Goal: Communication & Community: Answer question/provide support

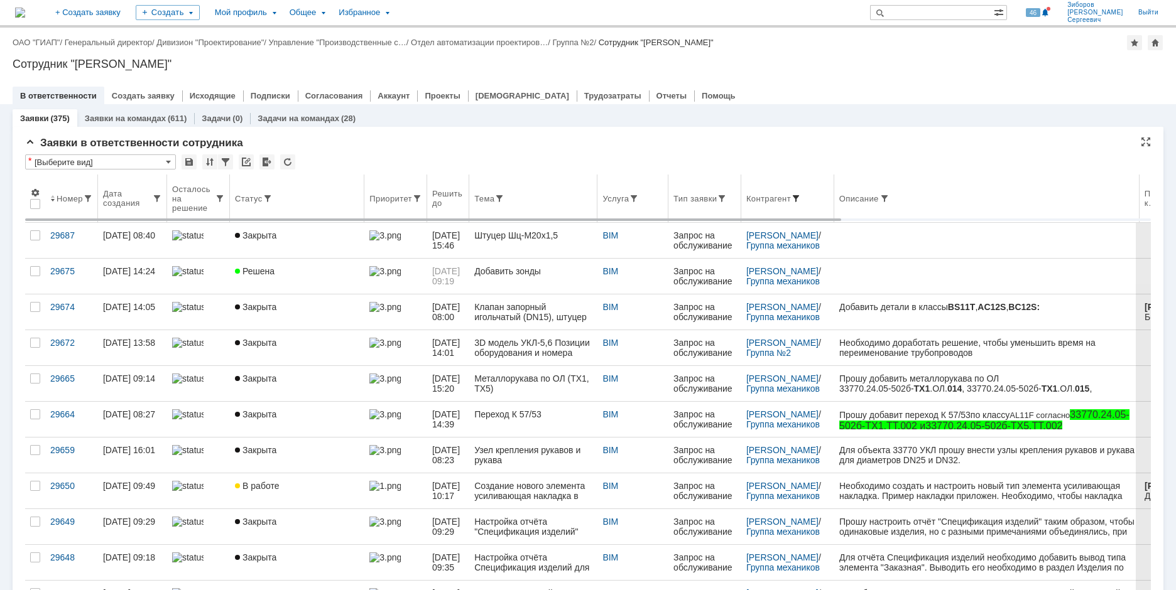
click at [799, 194] on span at bounding box center [796, 198] width 10 height 10
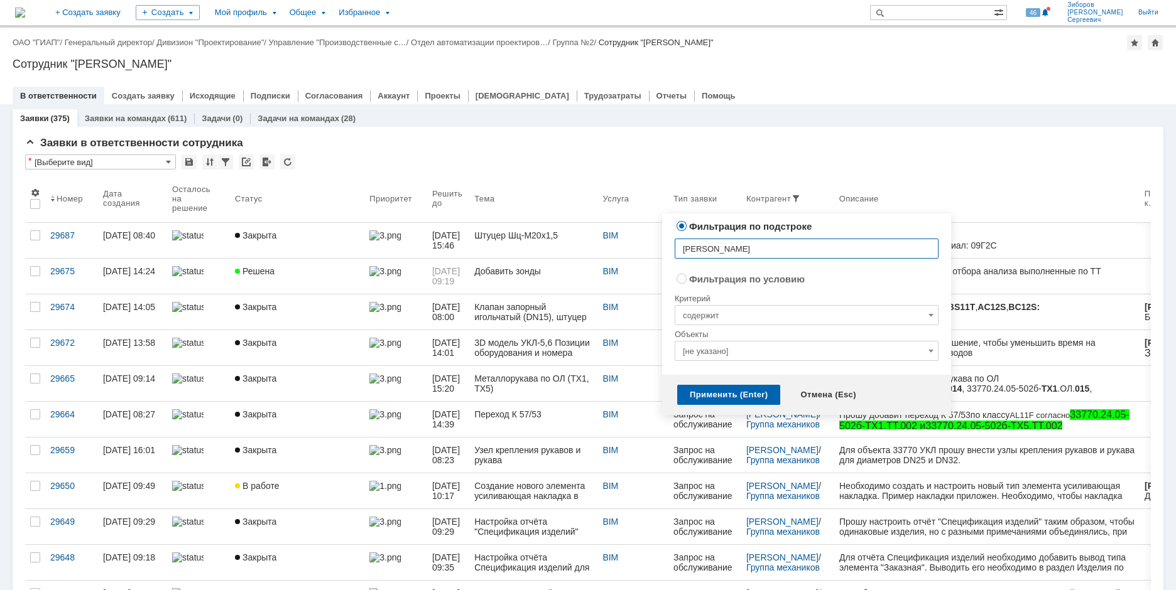
type input "[PERSON_NAME]"
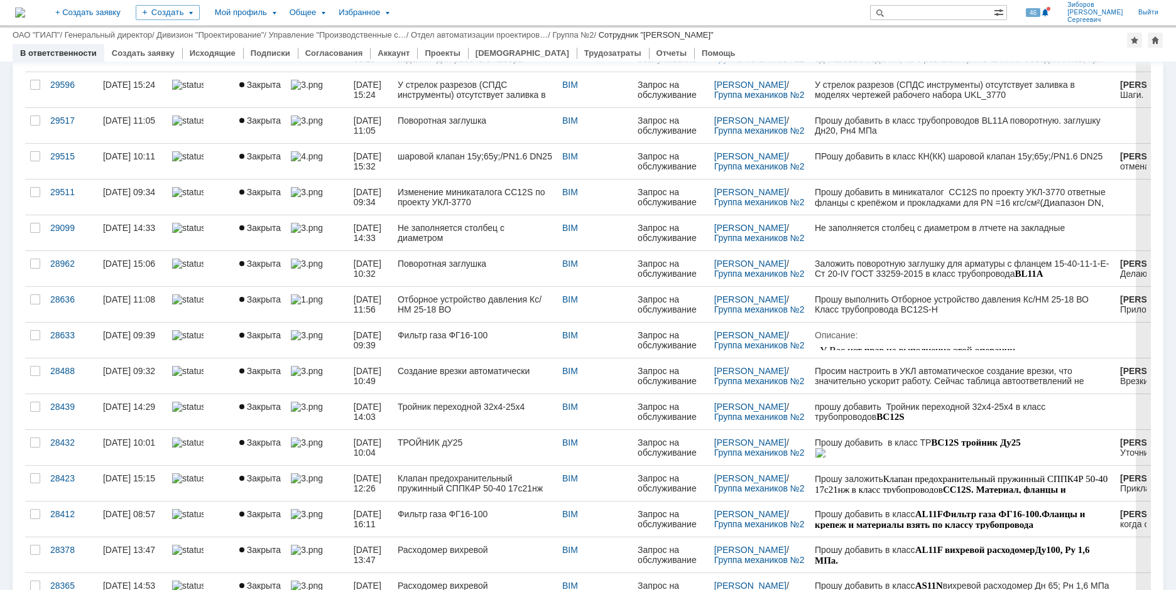
scroll to position [115, 0]
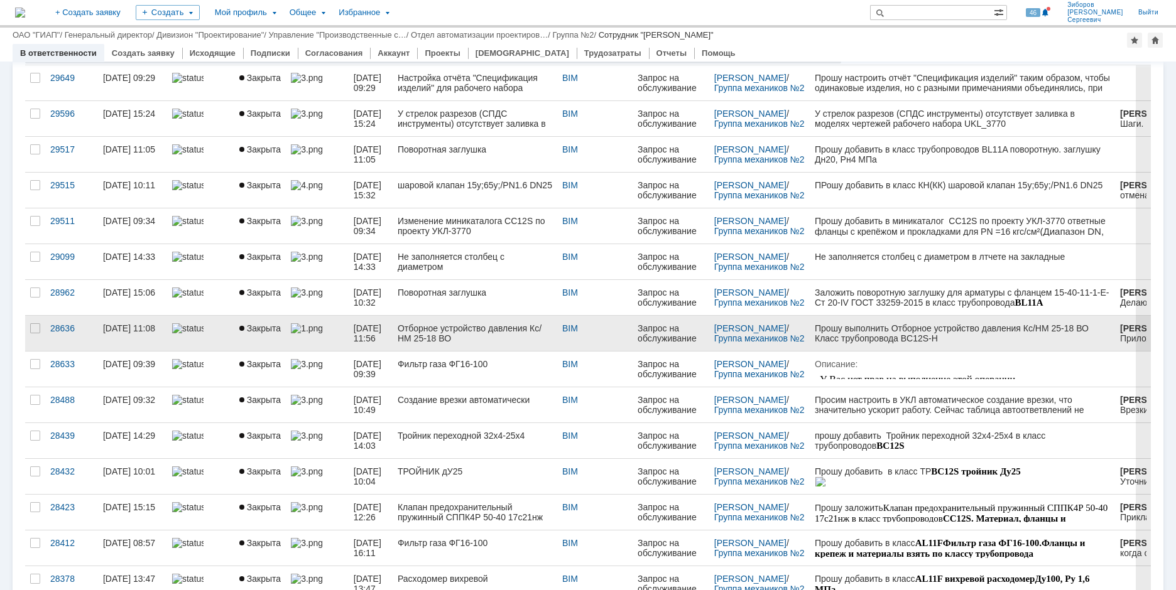
click at [506, 325] on div "Отборное устройство давления Кс/НМ 25-18 ВО" at bounding box center [475, 333] width 154 height 20
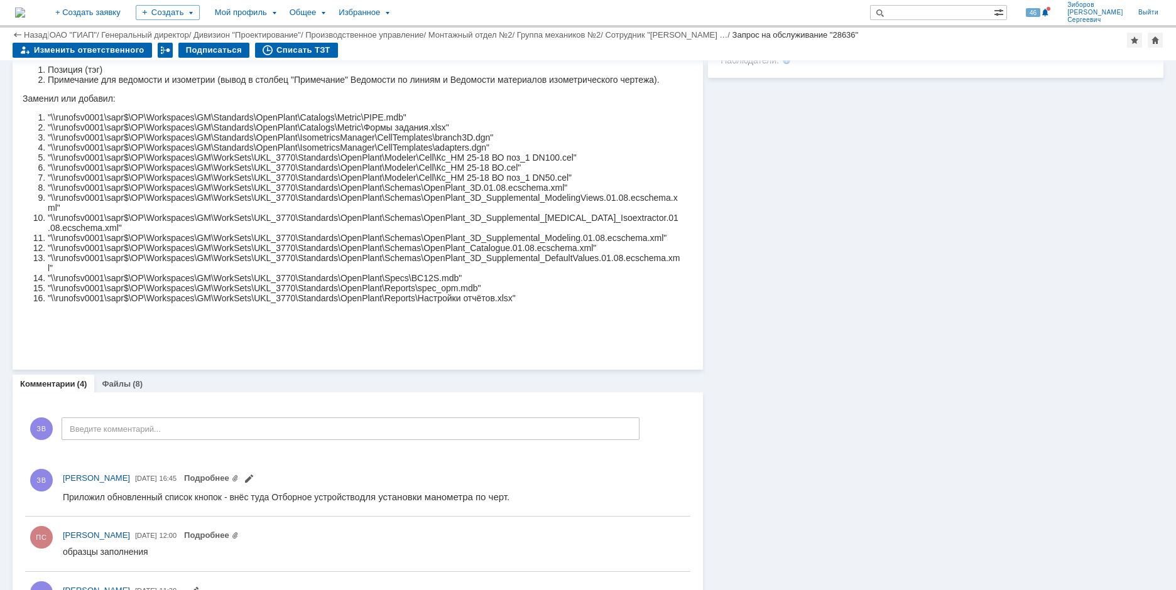
scroll to position [565, 0]
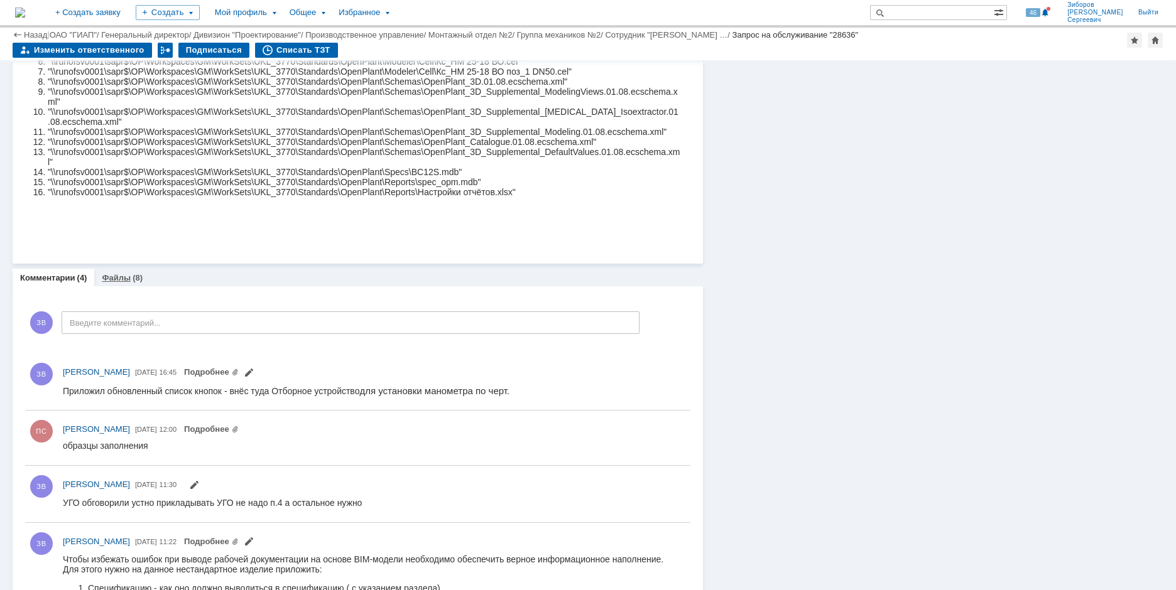
click at [133, 276] on div "(8)" at bounding box center [138, 277] width 10 height 9
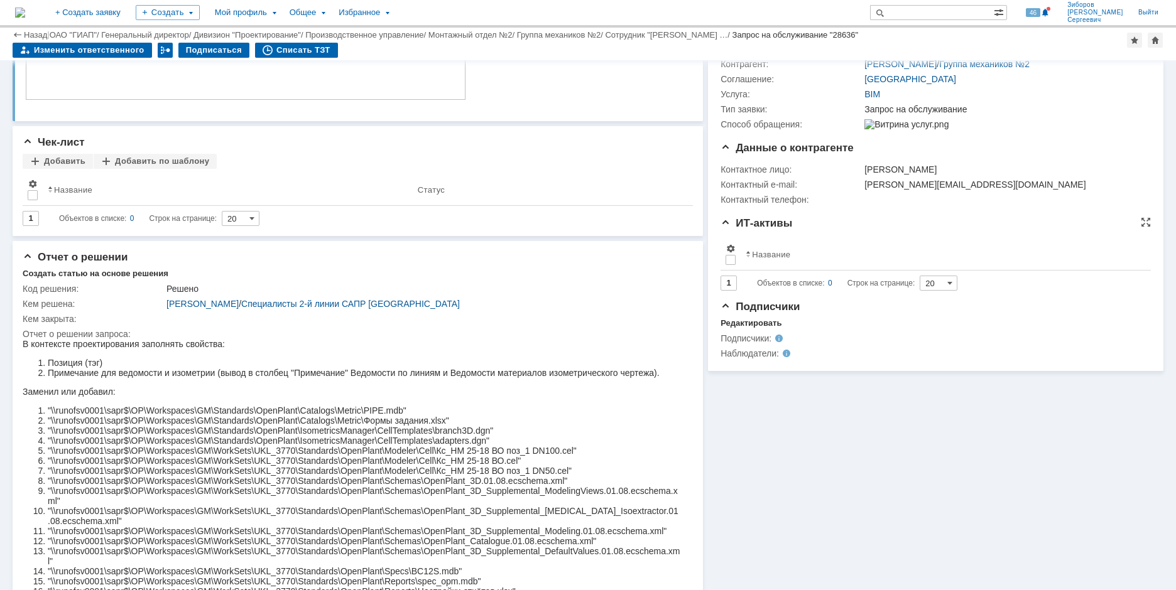
scroll to position [188, 0]
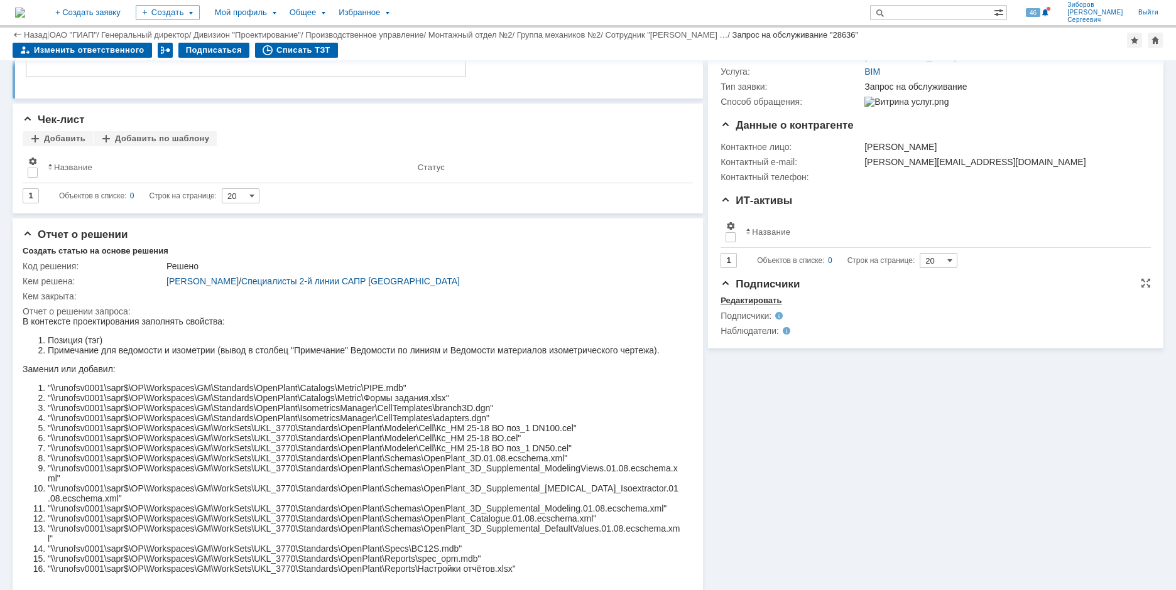
click at [754, 306] on div "Редактировать" at bounding box center [750, 301] width 61 height 10
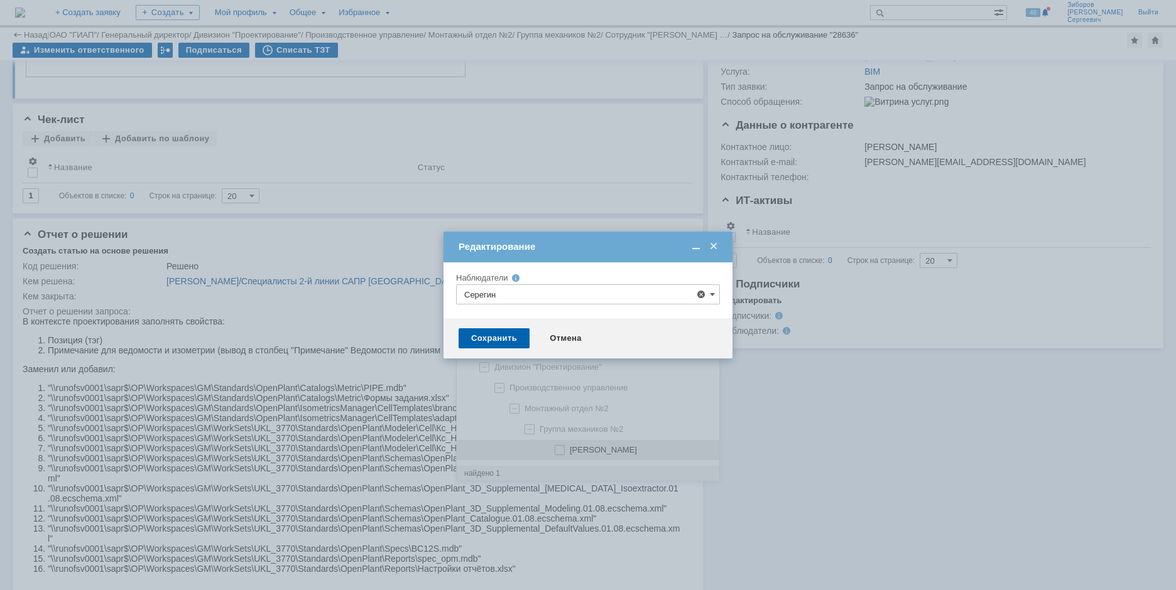
click at [570, 452] on span at bounding box center [570, 448] width 0 height 6
click at [561, 452] on input "[PERSON_NAME]" at bounding box center [560, 450] width 8 height 8
type input "[PERSON_NAME]"
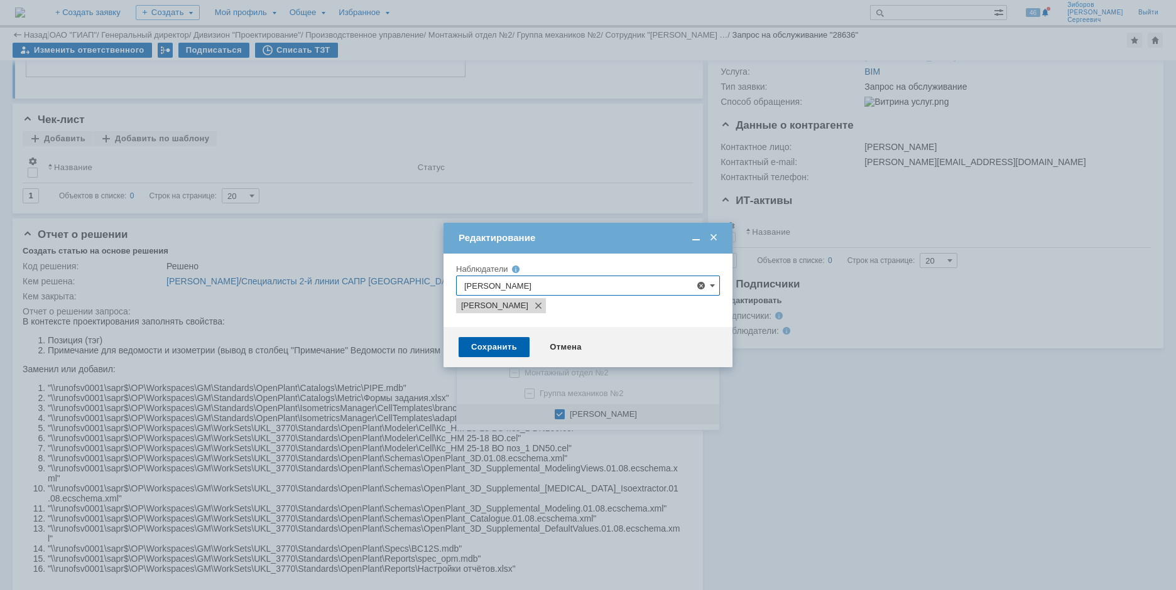
click at [767, 411] on div at bounding box center [588, 295] width 1176 height 590
click at [507, 350] on div "Сохранить" at bounding box center [493, 347] width 71 height 20
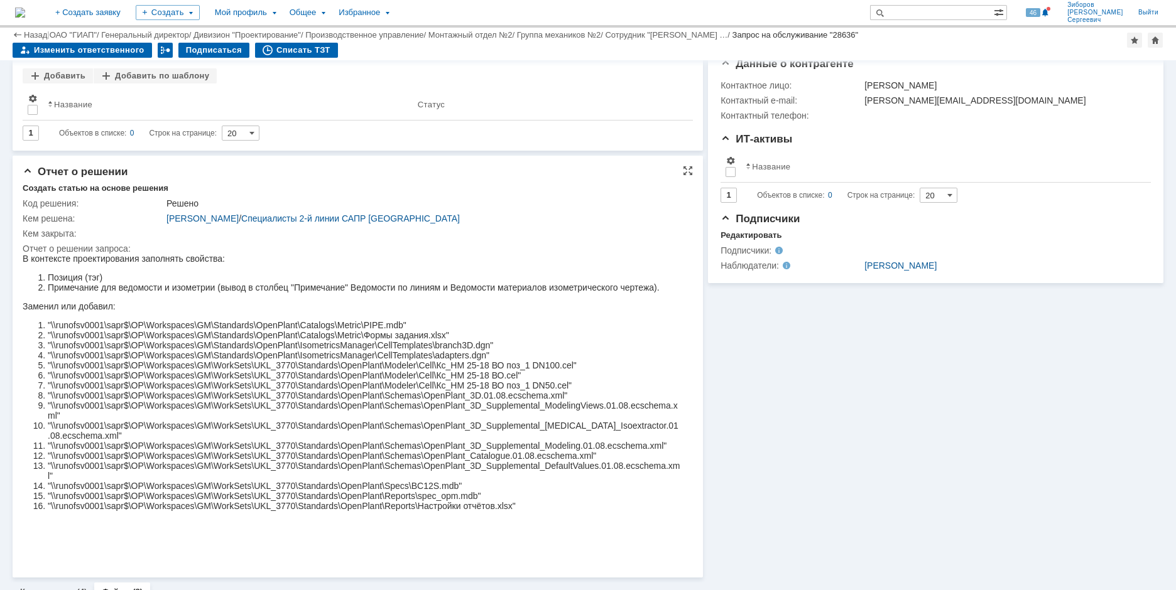
scroll to position [0, 0]
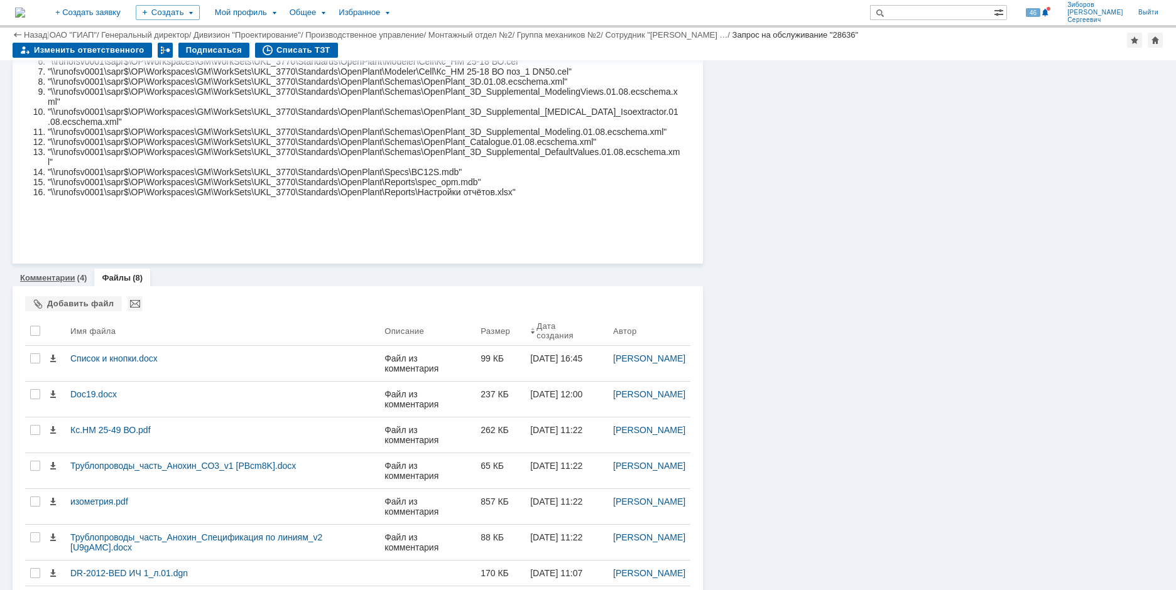
click at [64, 281] on link "Комментарии" at bounding box center [47, 277] width 55 height 9
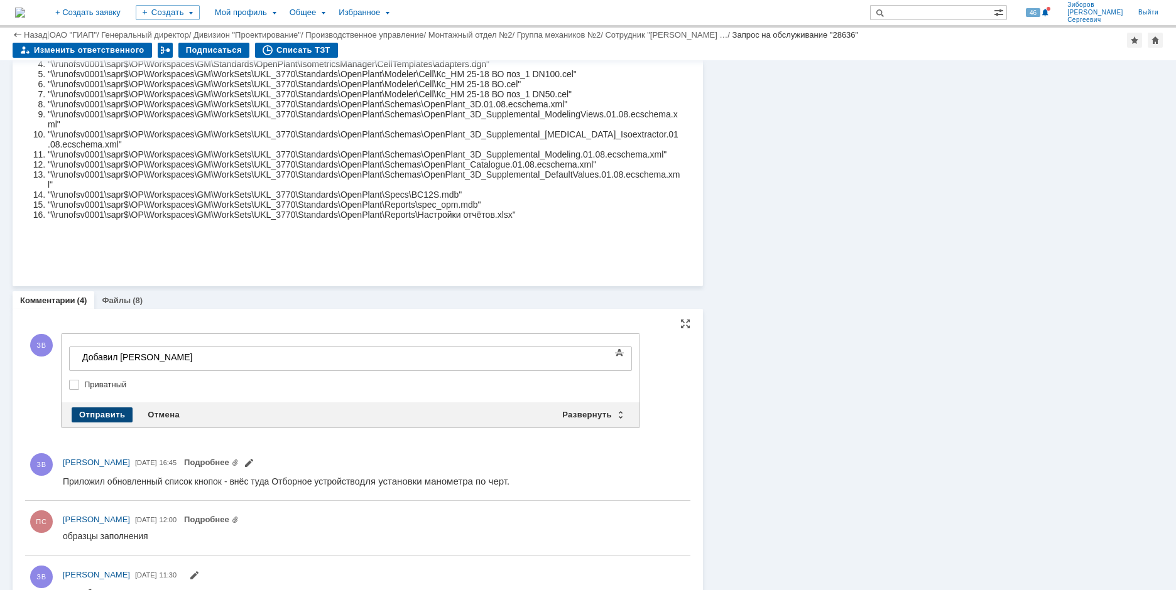
click at [101, 414] on div "Отправить" at bounding box center [102, 415] width 61 height 15
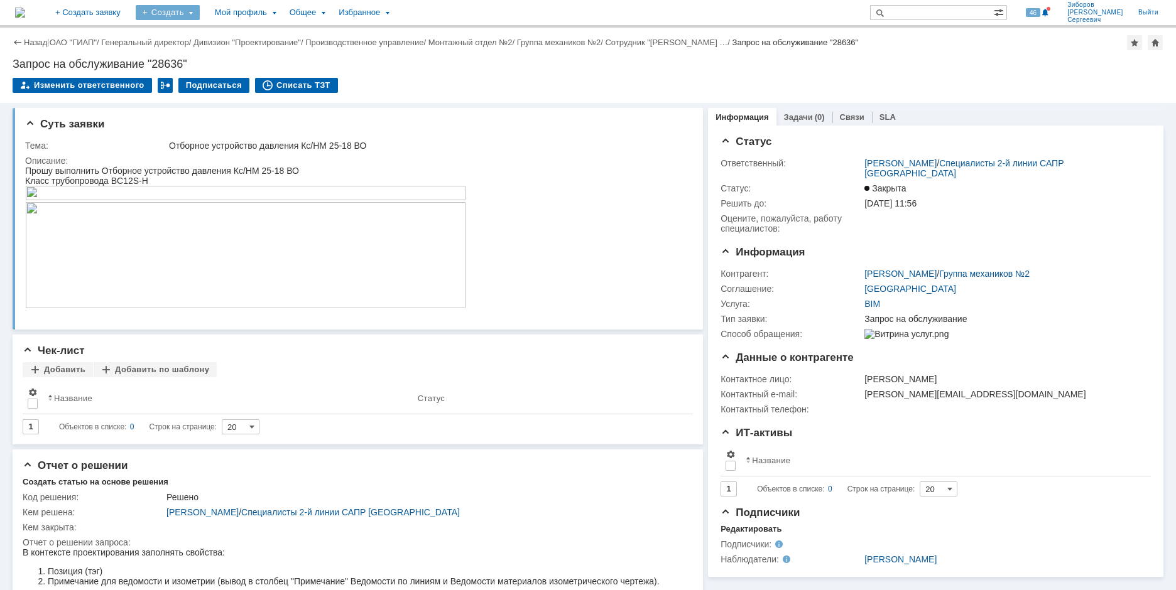
click at [200, 15] on div "Создать" at bounding box center [168, 12] width 64 height 15
click at [222, 75] on link "Заявка" at bounding box center [185, 77] width 95 height 15
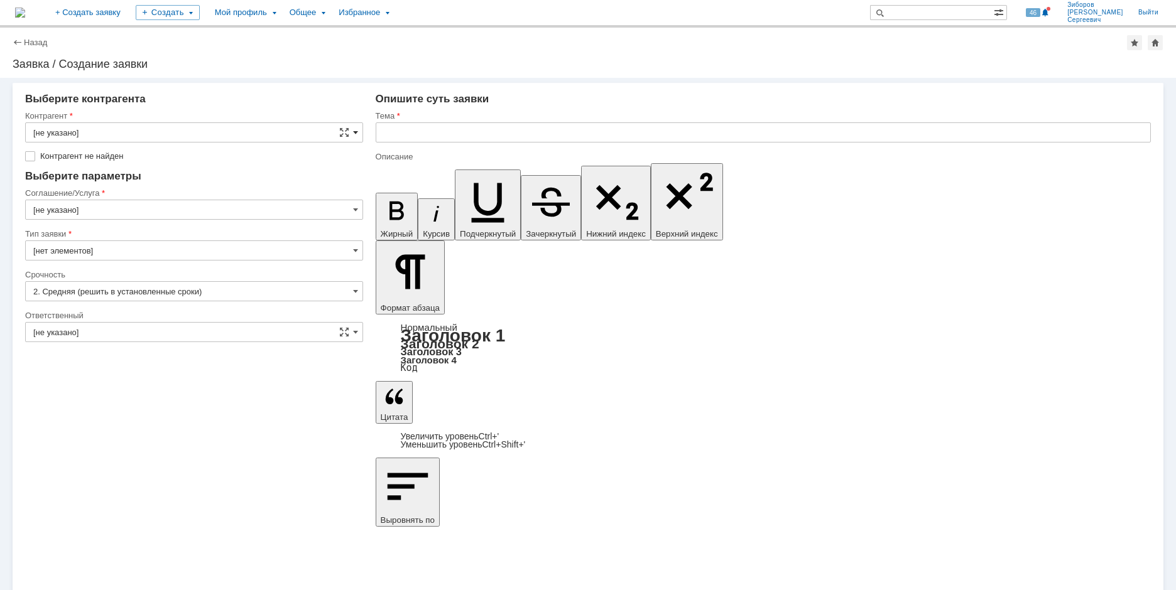
click at [353, 131] on span at bounding box center [355, 132] width 5 height 10
click at [109, 129] on input "text" at bounding box center [194, 132] width 338 height 20
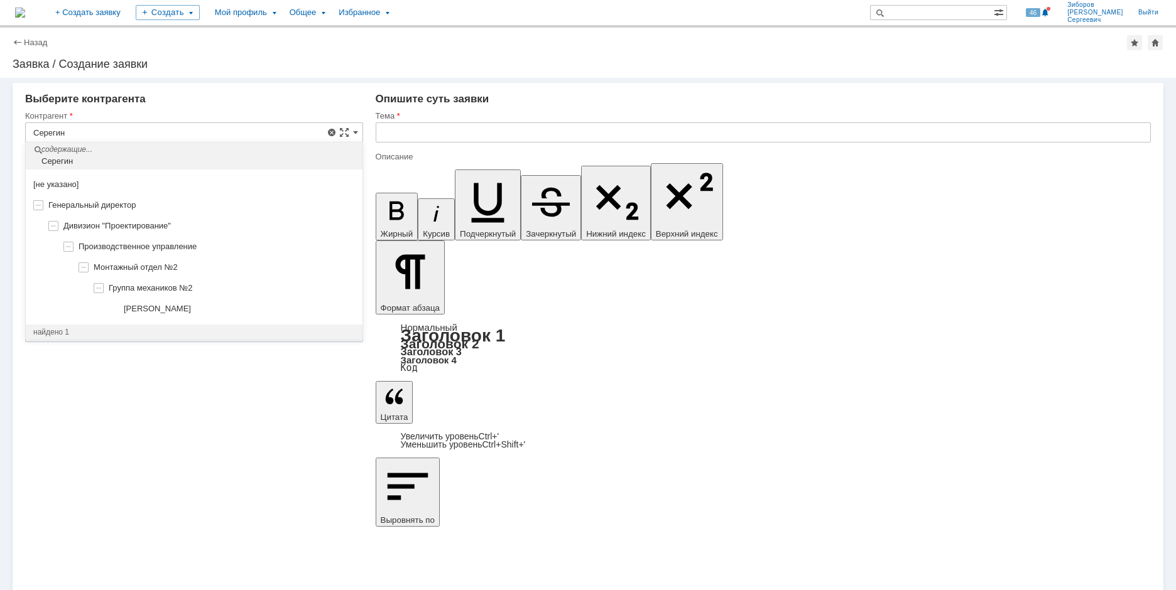
click at [175, 308] on span "[PERSON_NAME]" at bounding box center [157, 308] width 67 height 9
type input "[PERSON_NAME]"
type input "[GEOGRAPHIC_DATA]"
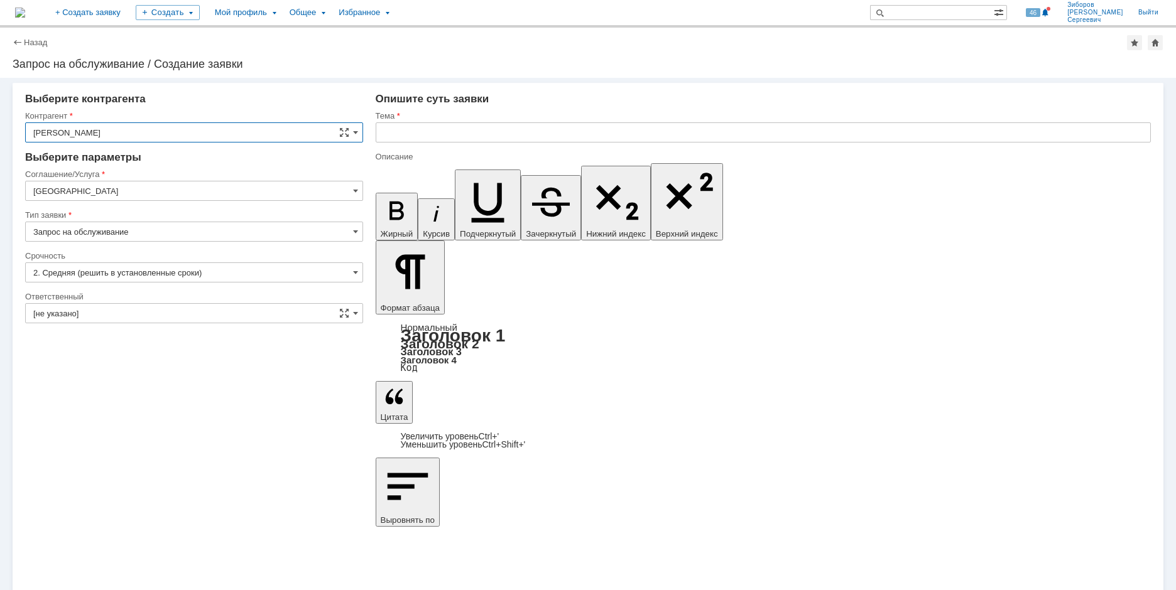
click at [217, 190] on input "[GEOGRAPHIC_DATA]" at bounding box center [194, 191] width 338 height 20
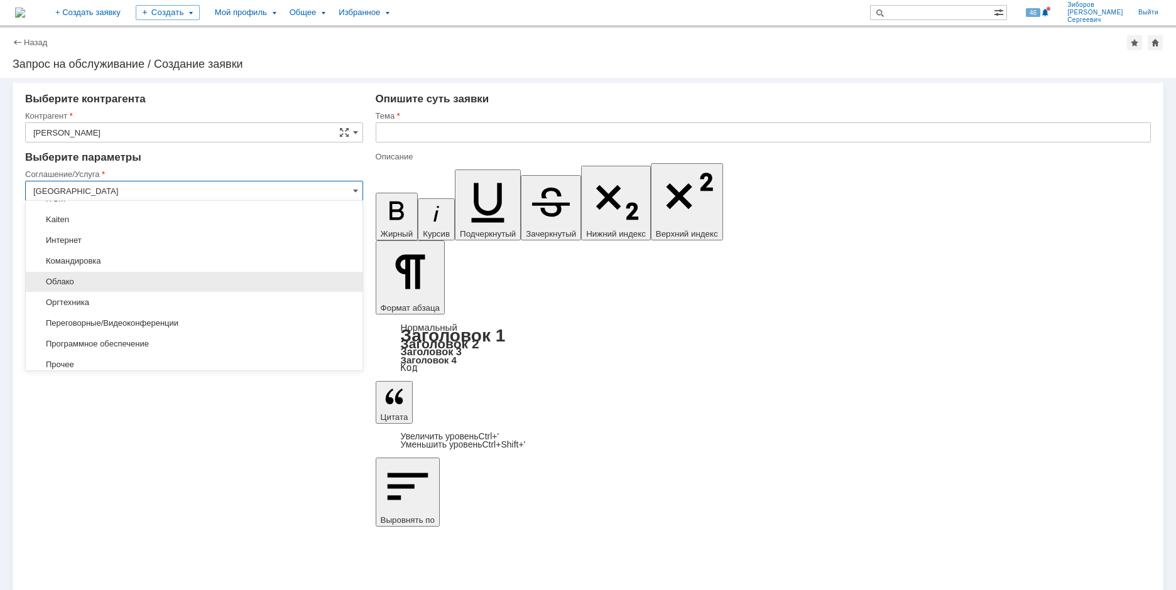
scroll to position [494, 0]
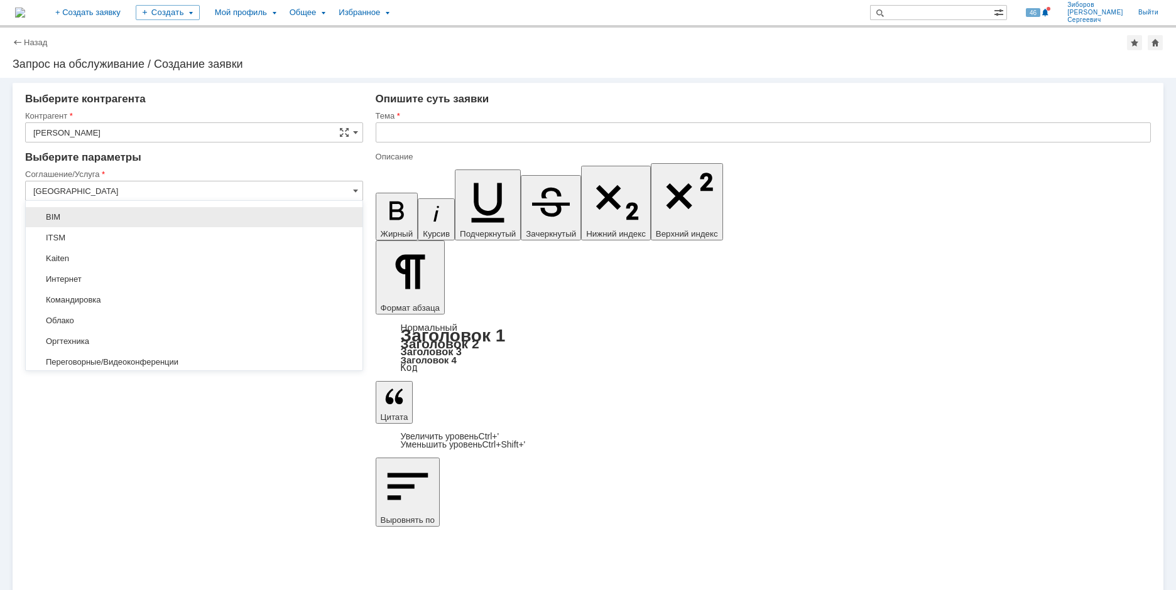
click at [75, 223] on div "BIM" at bounding box center [194, 217] width 337 height 20
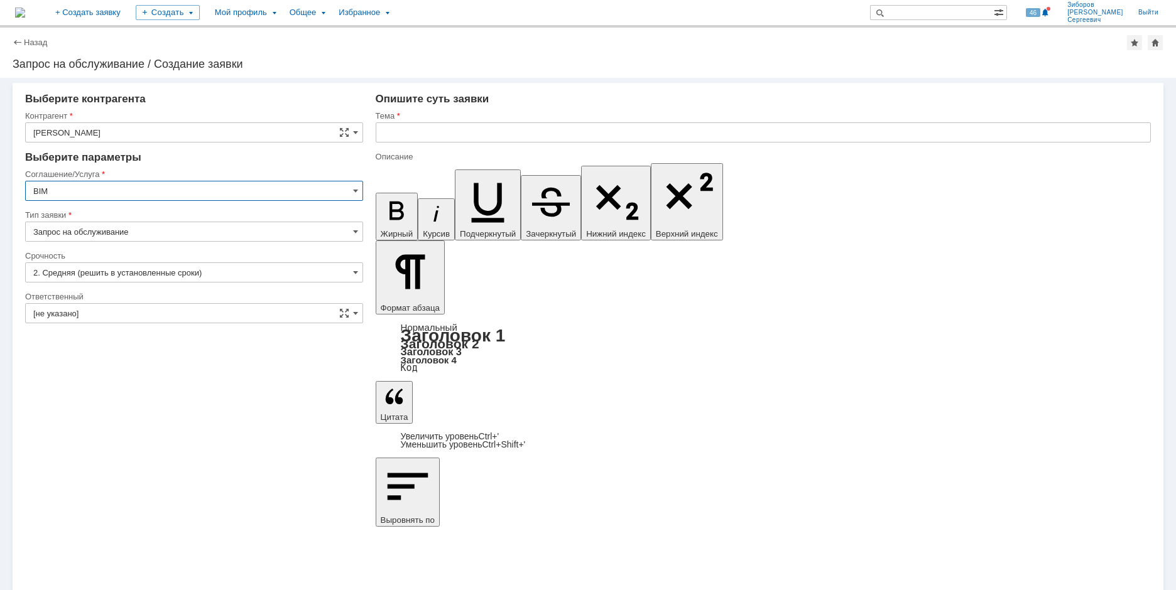
type input "BIM"
click at [434, 134] on input "text" at bounding box center [763, 132] width 775 height 20
type input "Устройство отборное Кс/НМ 25-18 ВО"
click at [553, 131] on input "Устройство отборное Кс/НМ 25-18 ВО" at bounding box center [763, 132] width 775 height 20
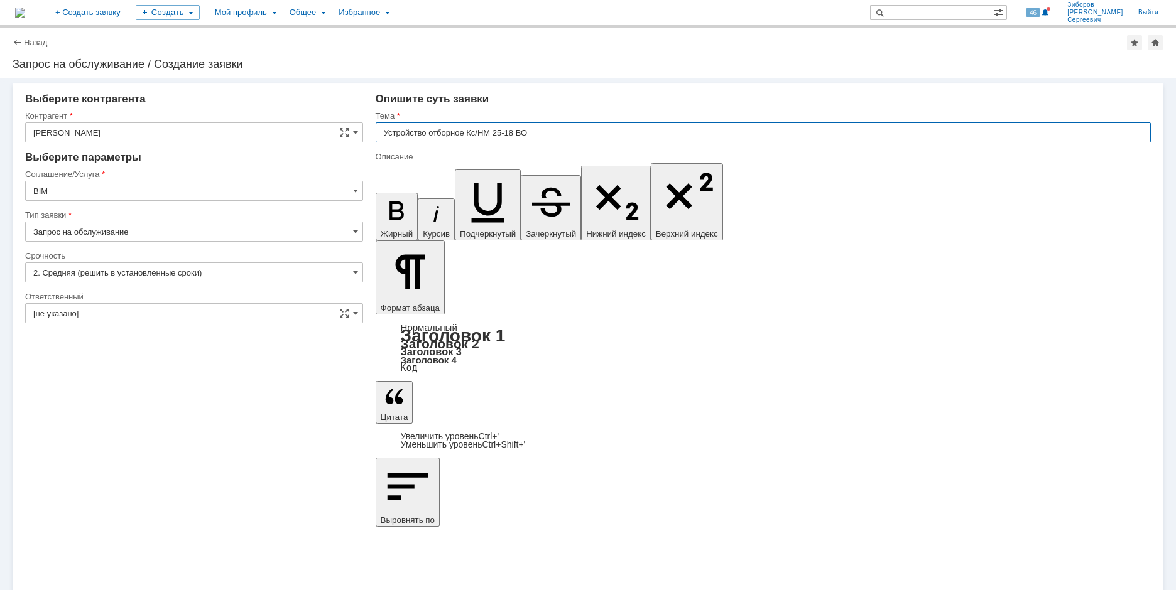
drag, startPoint x: 564, startPoint y: 136, endPoint x: 379, endPoint y: 126, distance: 184.9
click at [379, 126] on input "Устройство отборное Кс/НМ 25-18 ВО" at bounding box center [763, 132] width 775 height 20
click at [549, 134] on input "Устройство отборное Кс/НМ 25-18 ВО" at bounding box center [763, 132] width 775 height 20
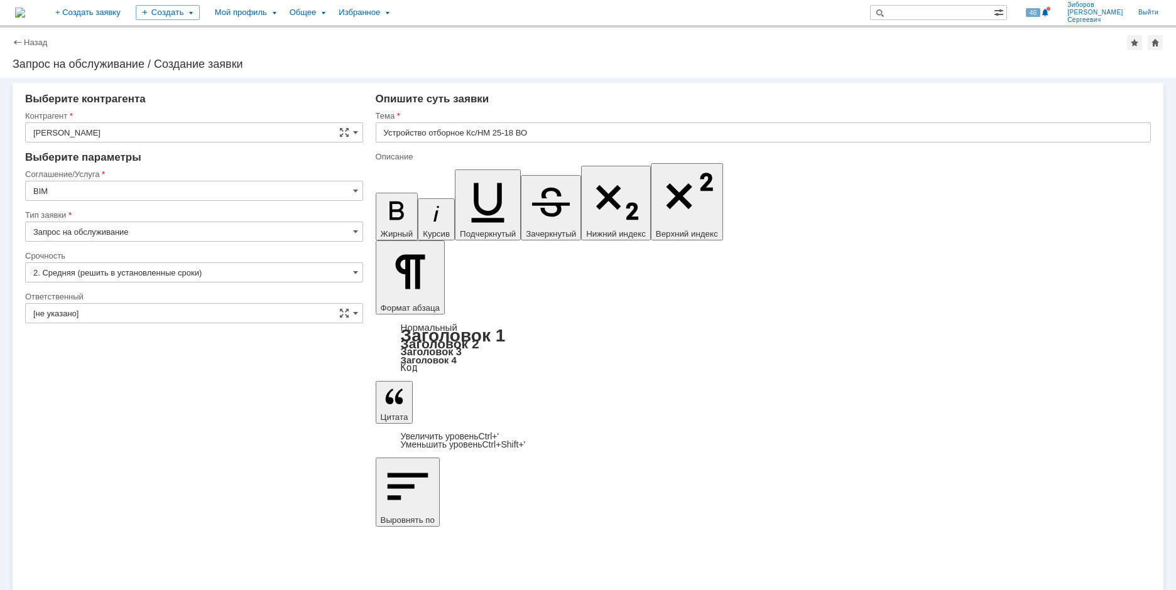
click at [354, 313] on span at bounding box center [355, 313] width 5 height 10
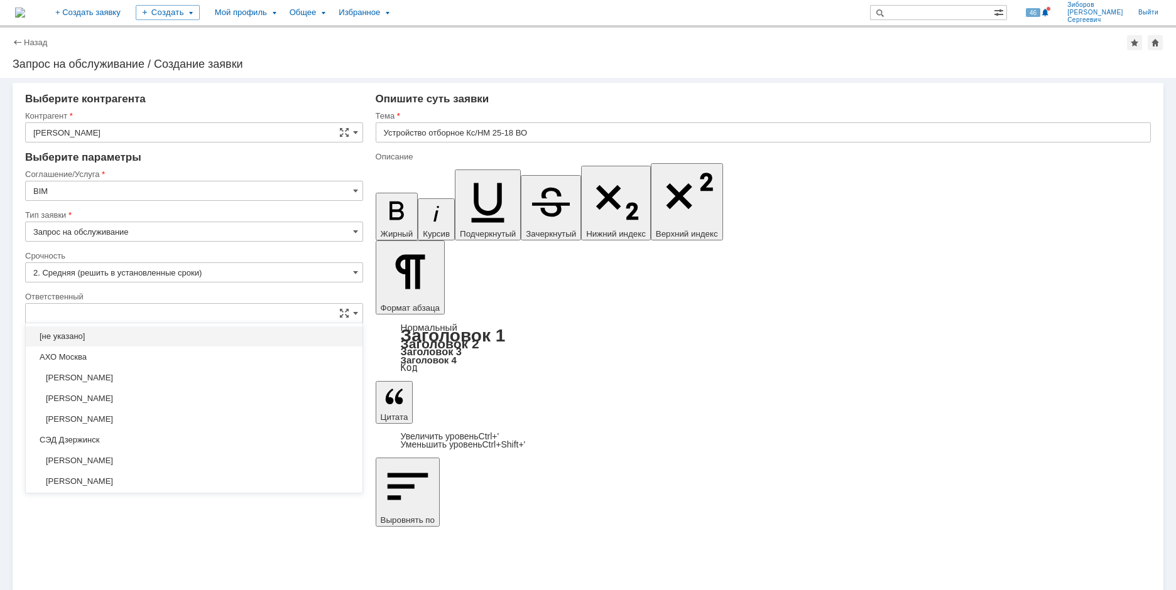
click at [85, 313] on input "text" at bounding box center [194, 313] width 338 height 20
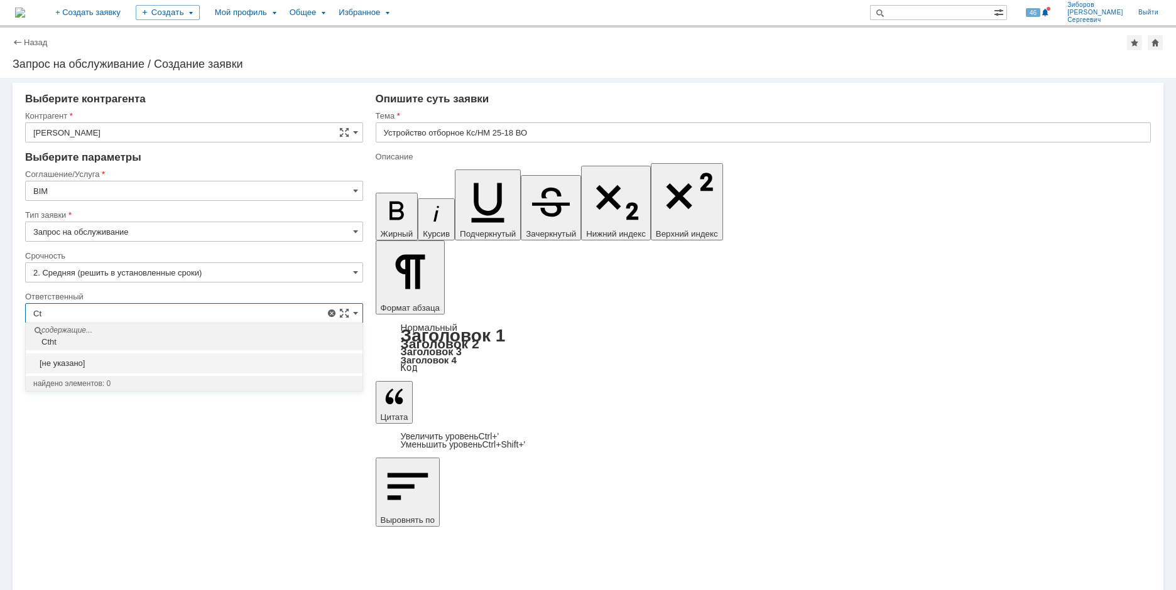
type input "C"
click at [73, 337] on div "Серегин" at bounding box center [195, 342] width 333 height 10
click at [92, 315] on input "Серегин" at bounding box center [194, 313] width 338 height 20
click at [128, 437] on div "Внимание! Выберите контрагента [PERSON_NAME] не найден Контрагент не найден Кон…" at bounding box center [588, 334] width 1176 height 512
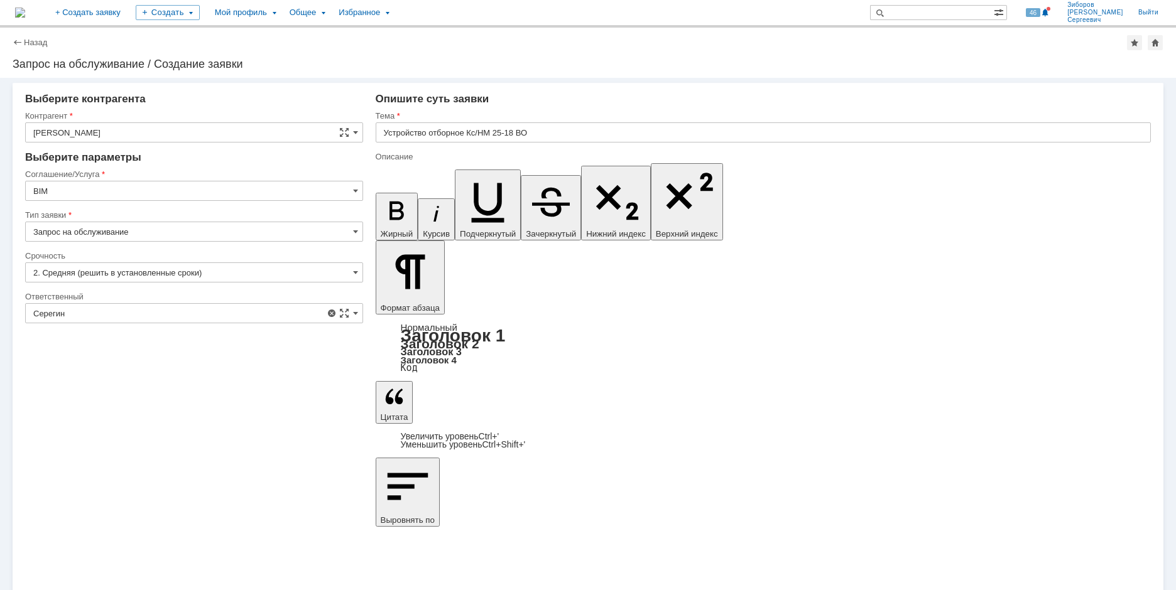
type input "[не указано]"
click at [165, 314] on input "[не указано]" at bounding box center [194, 313] width 338 height 20
click at [224, 468] on div "Внимание! Выберите контрагента [PERSON_NAME] не найден Контрагент не найден Кон…" at bounding box center [588, 334] width 1176 height 512
type input "[не указано]"
click at [357, 311] on span at bounding box center [355, 313] width 5 height 10
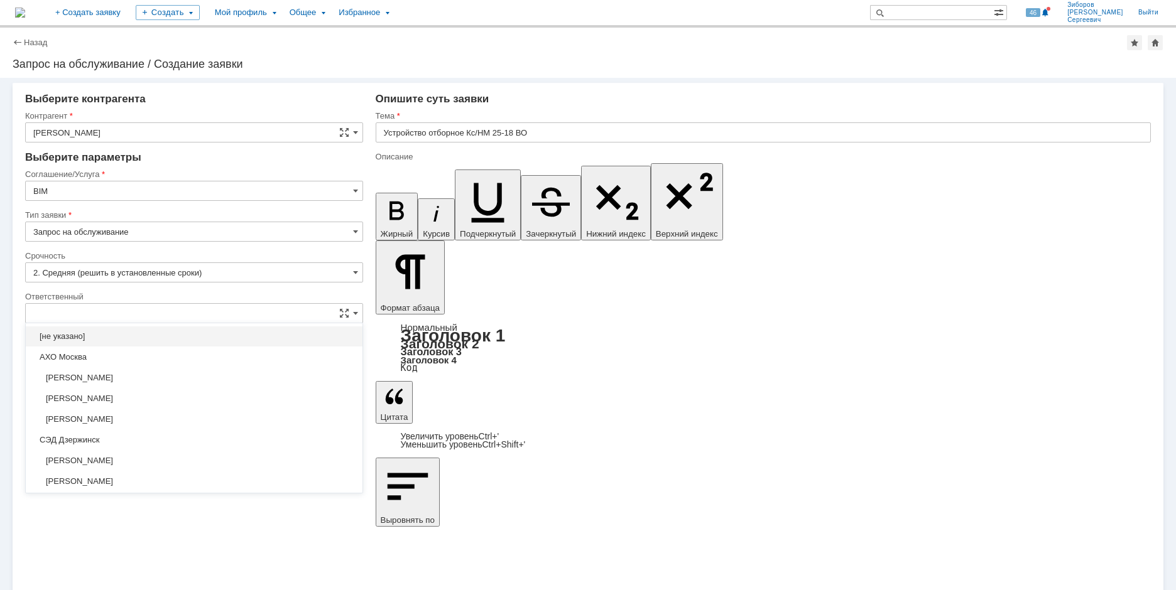
click at [65, 314] on input "text" at bounding box center [194, 313] width 338 height 20
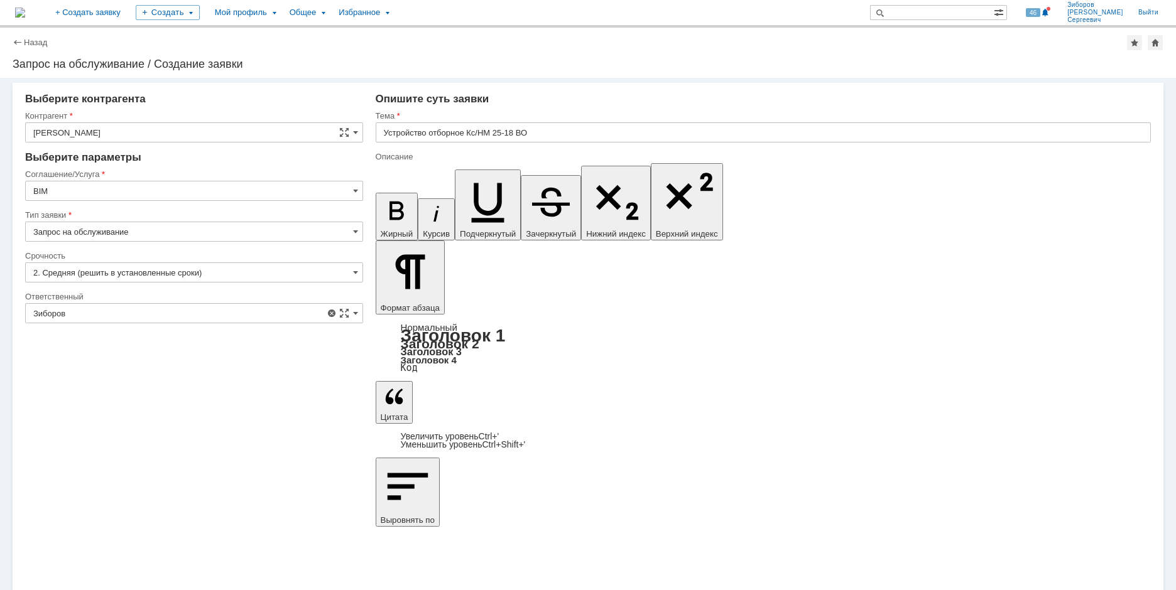
click at [144, 449] on div "Внимание! Выберите контрагента [PERSON_NAME] не найден Контрагент не найден Кон…" at bounding box center [588, 334] width 1176 height 512
type input "[не указано]"
click at [119, 313] on input "[не указано]" at bounding box center [194, 313] width 338 height 20
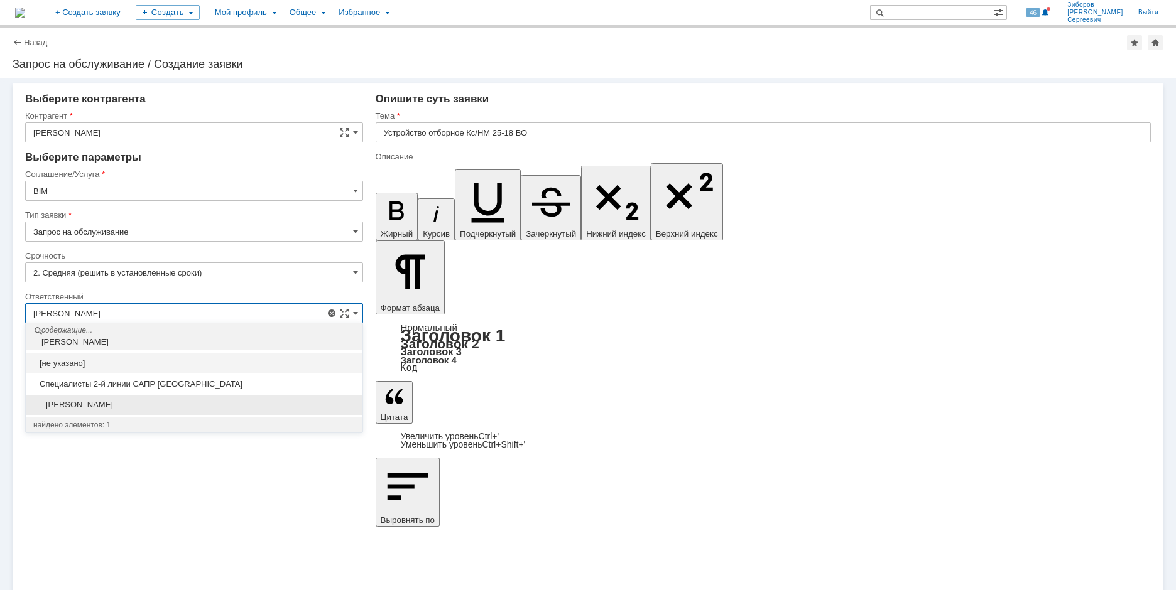
click at [121, 405] on span "[PERSON_NAME]" at bounding box center [194, 405] width 322 height 10
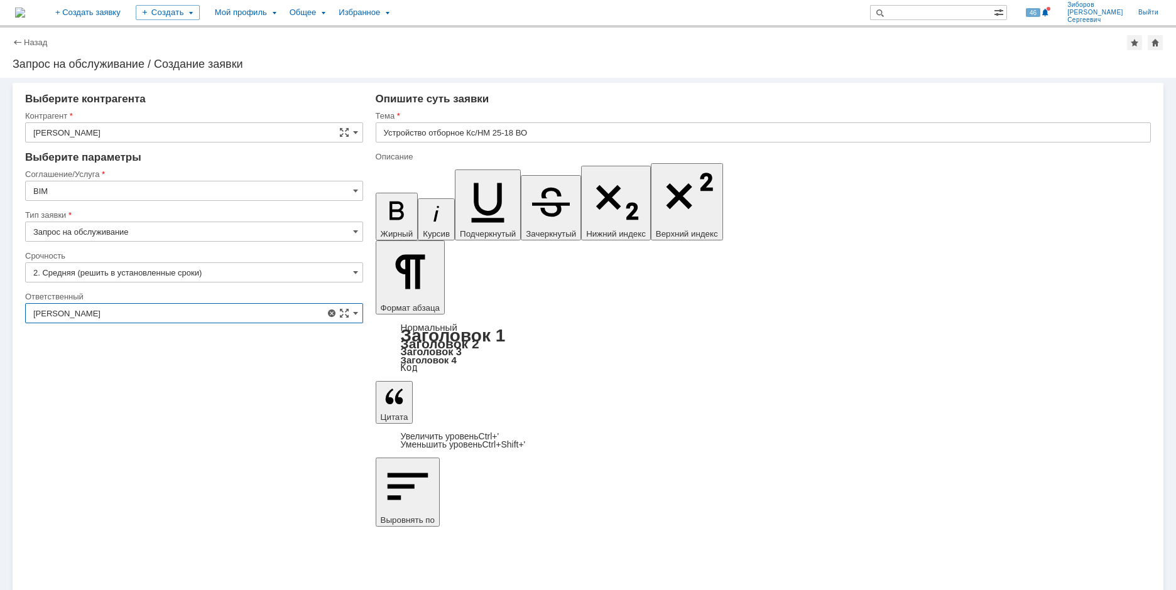
type input "[PERSON_NAME]"
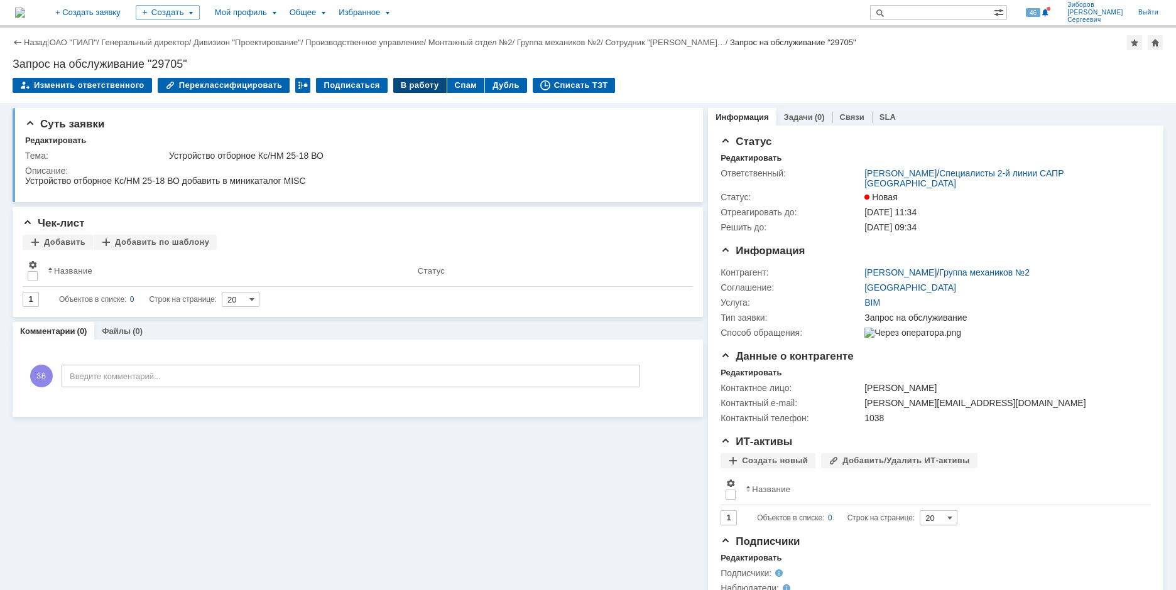
click at [410, 85] on div "В работу" at bounding box center [419, 85] width 53 height 15
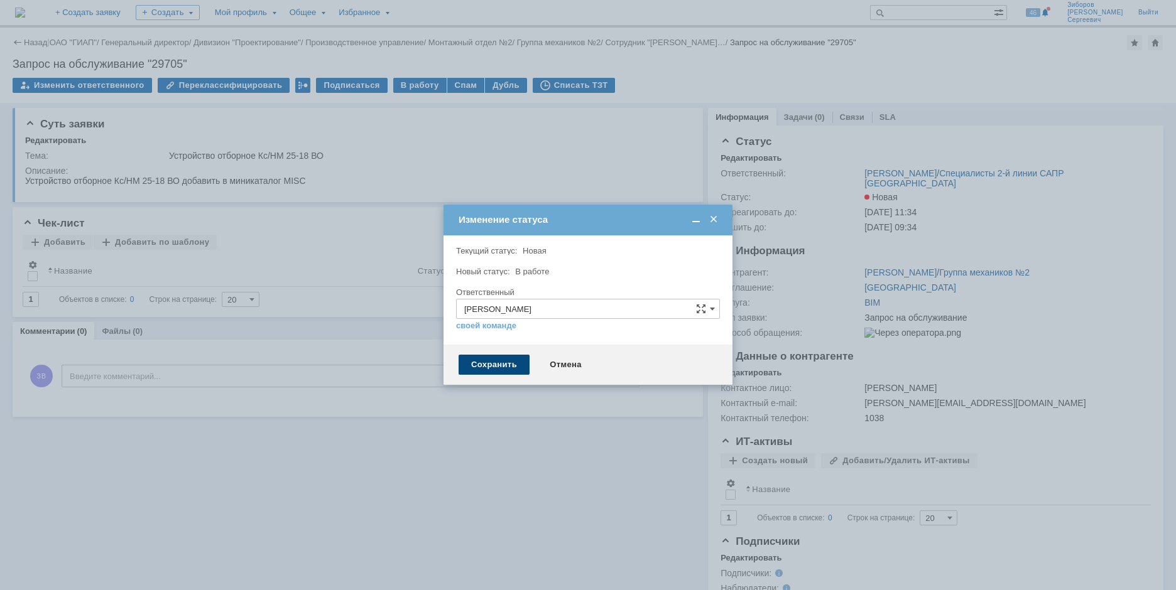
click at [485, 362] on div "Сохранить" at bounding box center [493, 365] width 71 height 20
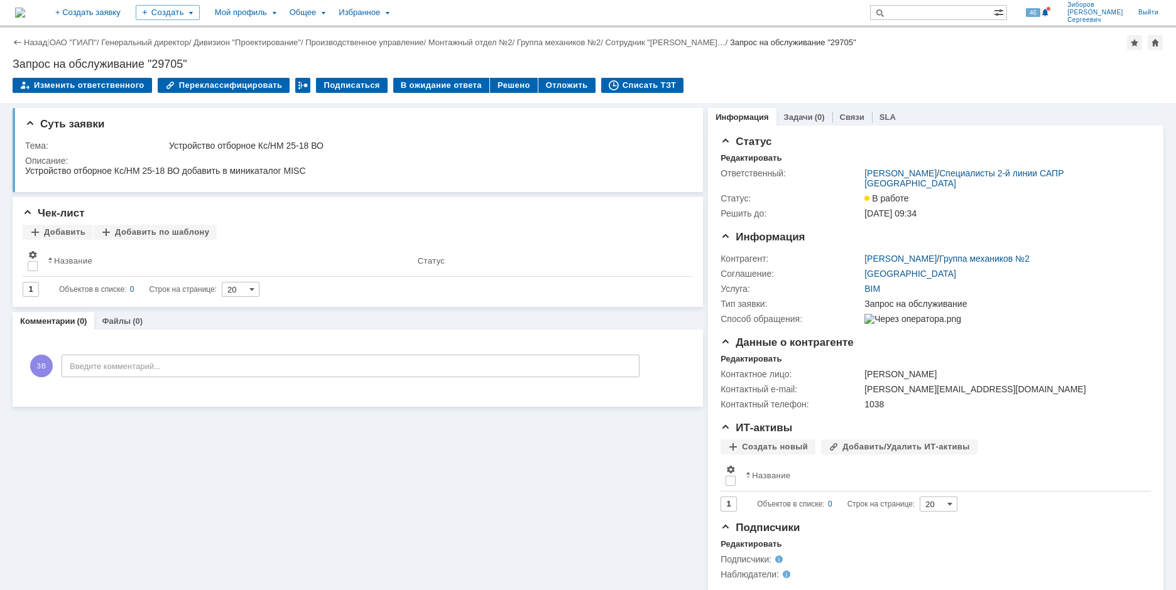
click at [25, 8] on img at bounding box center [20, 13] width 10 height 10
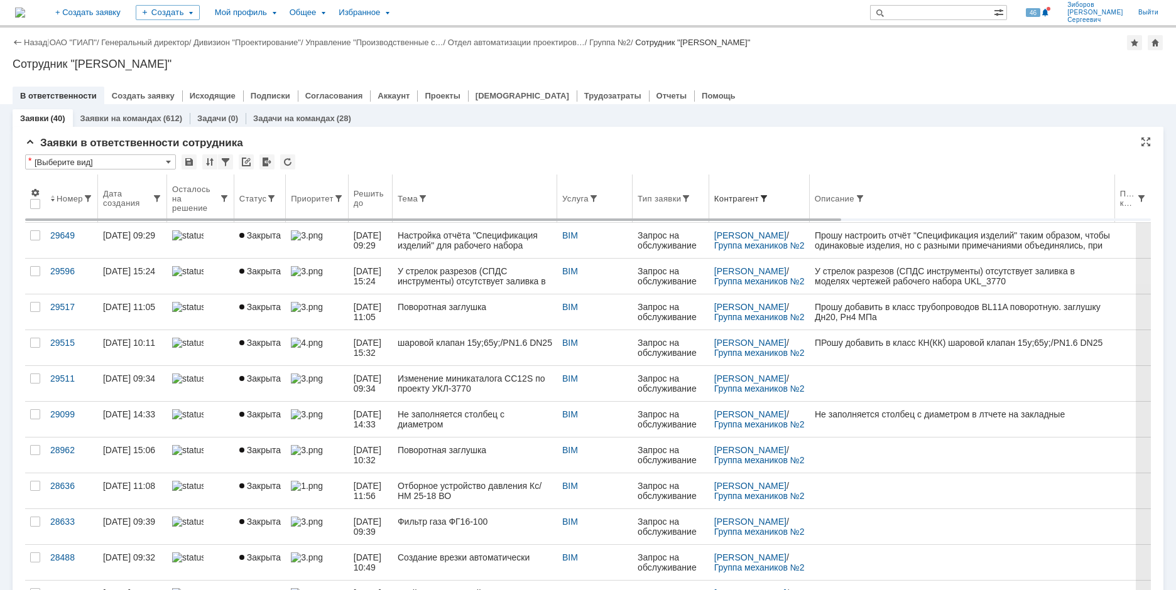
click at [769, 200] on span at bounding box center [764, 198] width 10 height 10
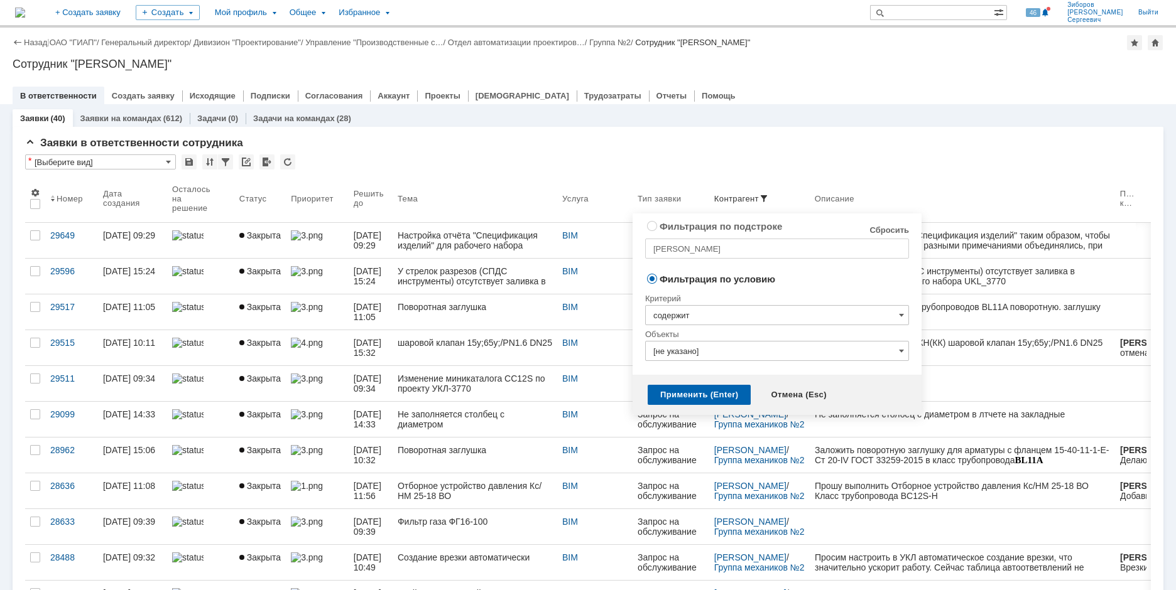
click at [892, 232] on link "Сбросить" at bounding box center [889, 230] width 40 height 10
radio input "true"
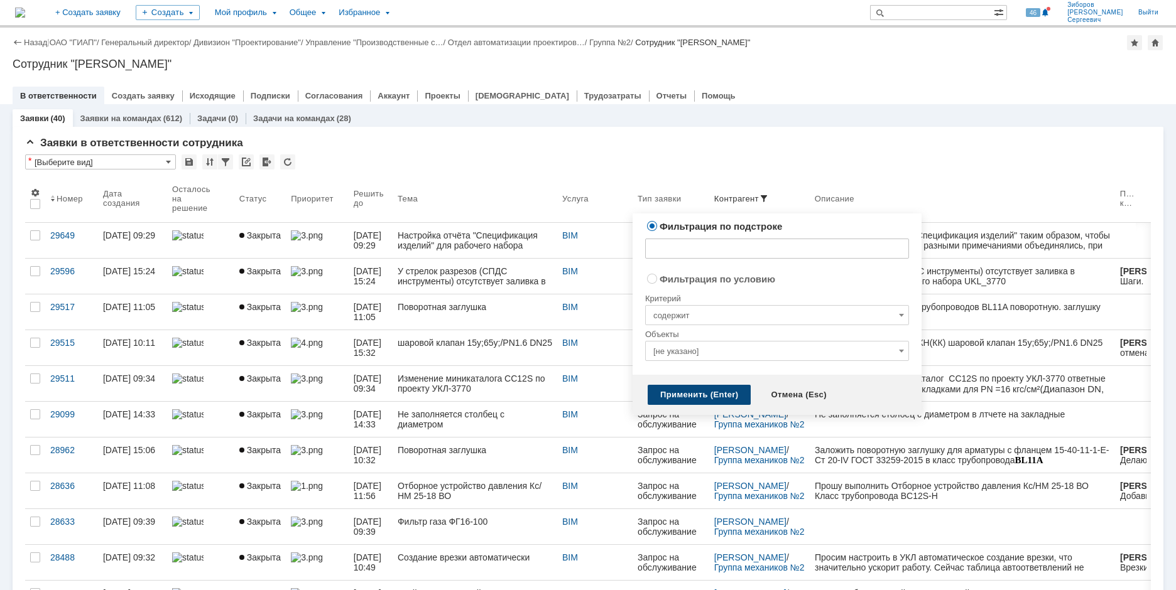
click at [717, 397] on div "Применить (Enter)" at bounding box center [698, 395] width 103 height 20
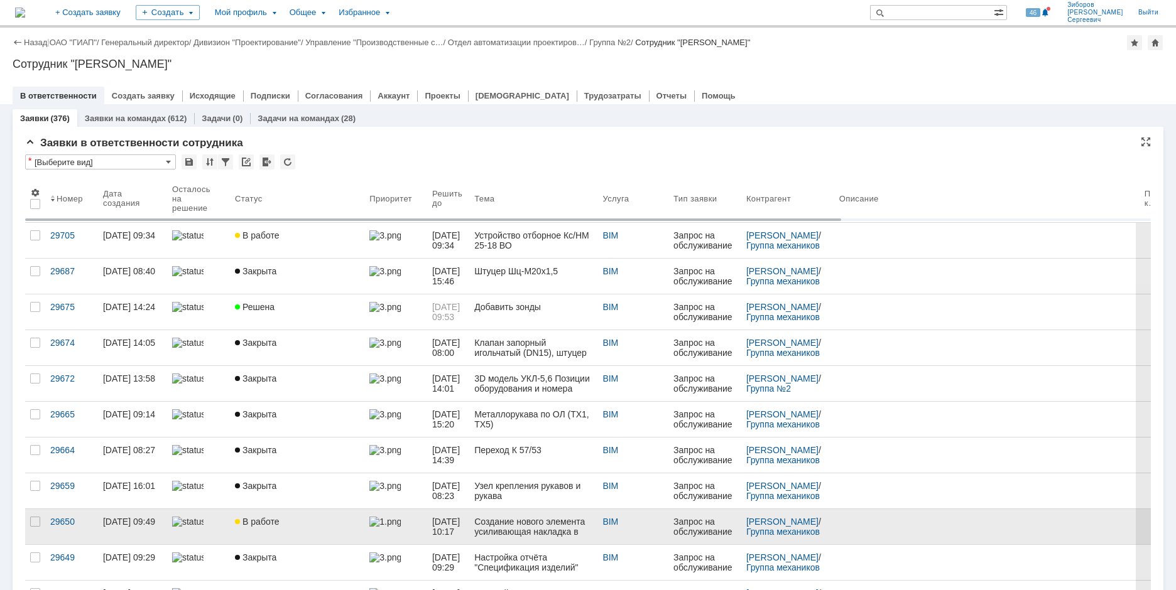
click at [296, 517] on div "В работе" at bounding box center [297, 522] width 124 height 10
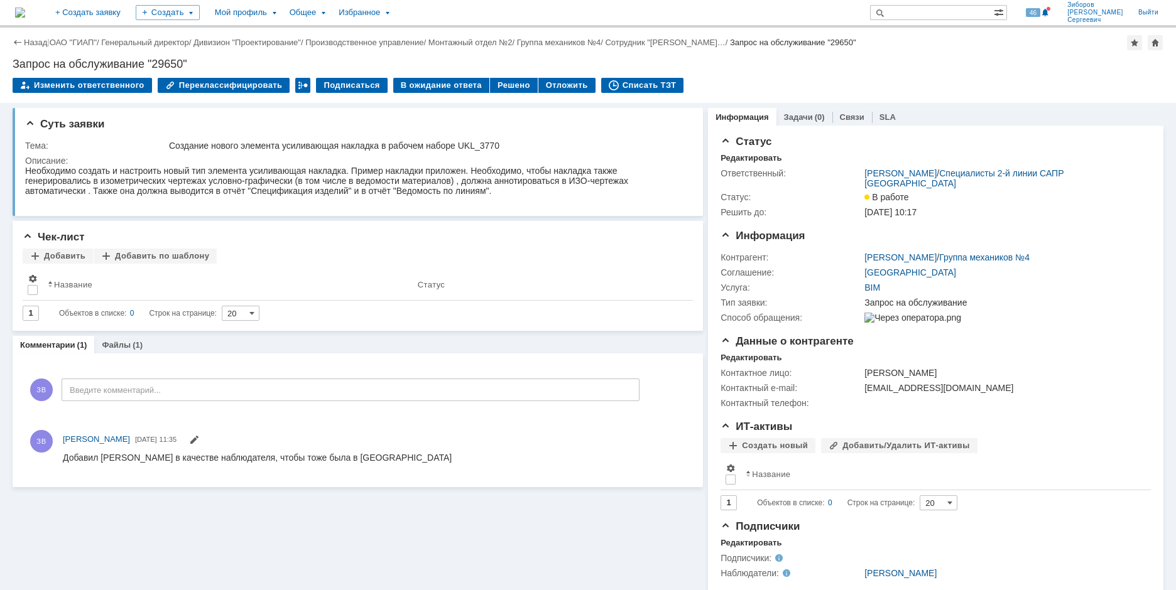
click at [25, 10] on img at bounding box center [20, 13] width 10 height 10
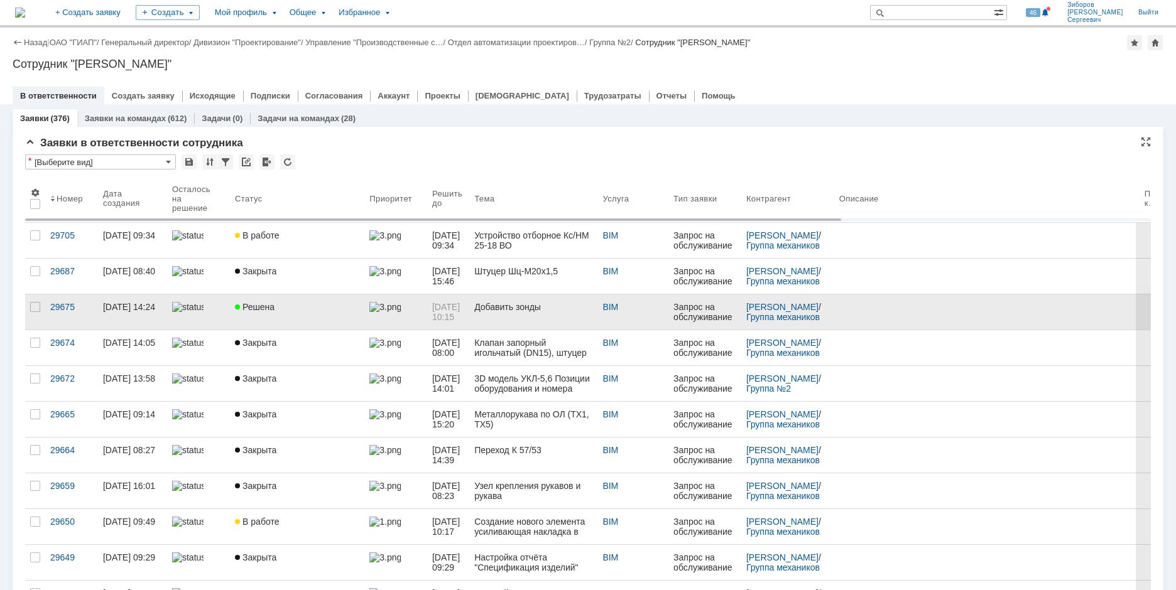
click at [276, 308] on div "Решена" at bounding box center [297, 307] width 124 height 10
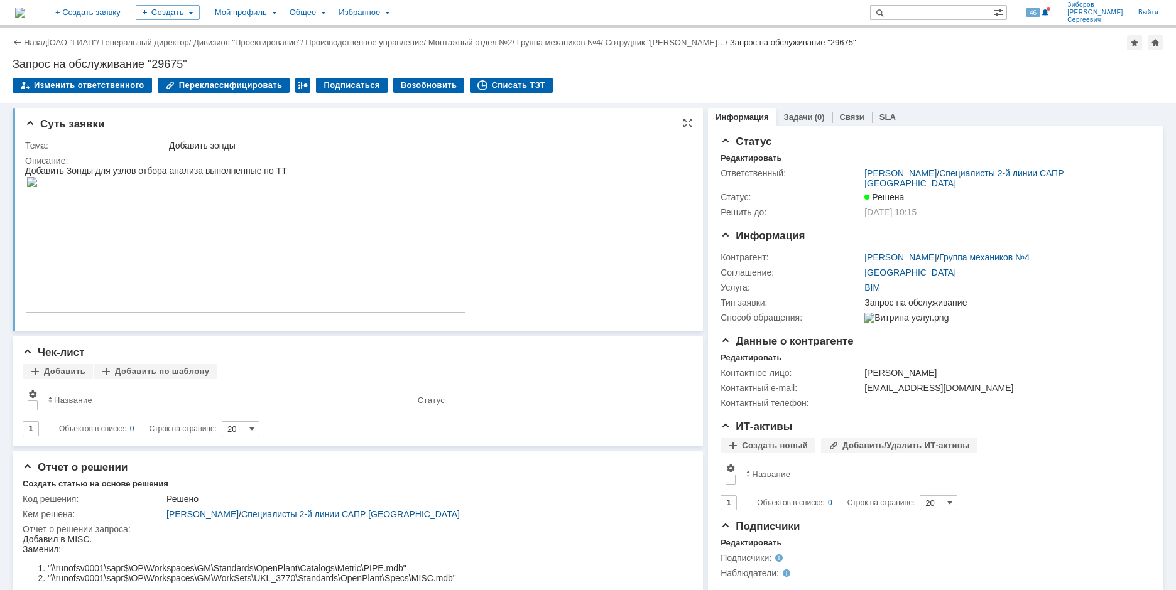
click at [287, 270] on img at bounding box center [245, 244] width 441 height 137
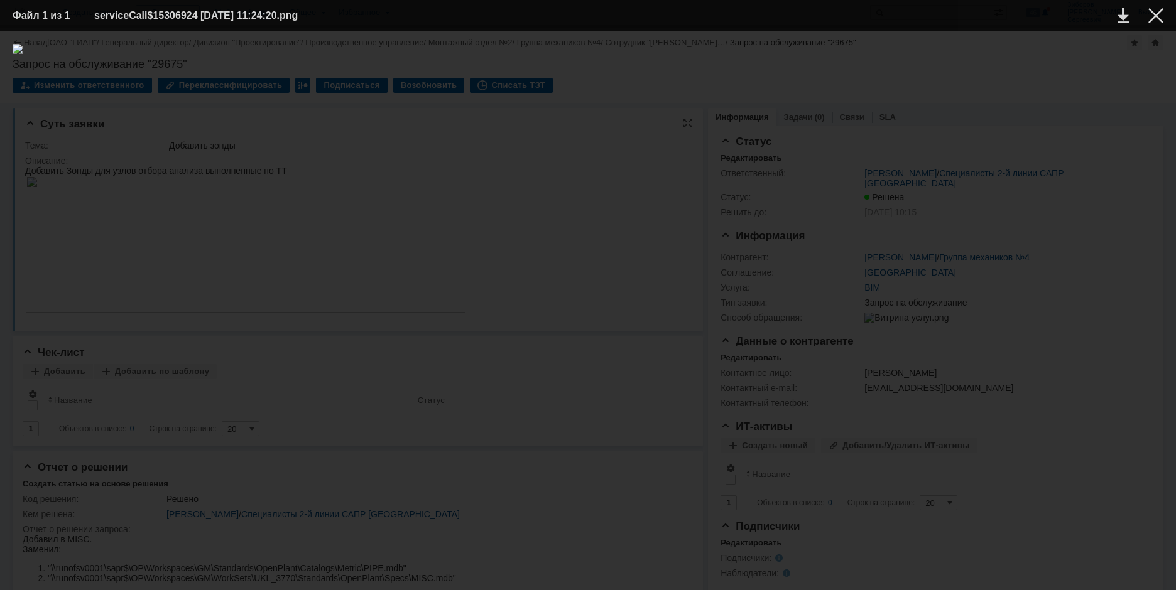
click at [287, 270] on img at bounding box center [588, 311] width 1150 height 534
click at [1152, 18] on div at bounding box center [1155, 15] width 15 height 15
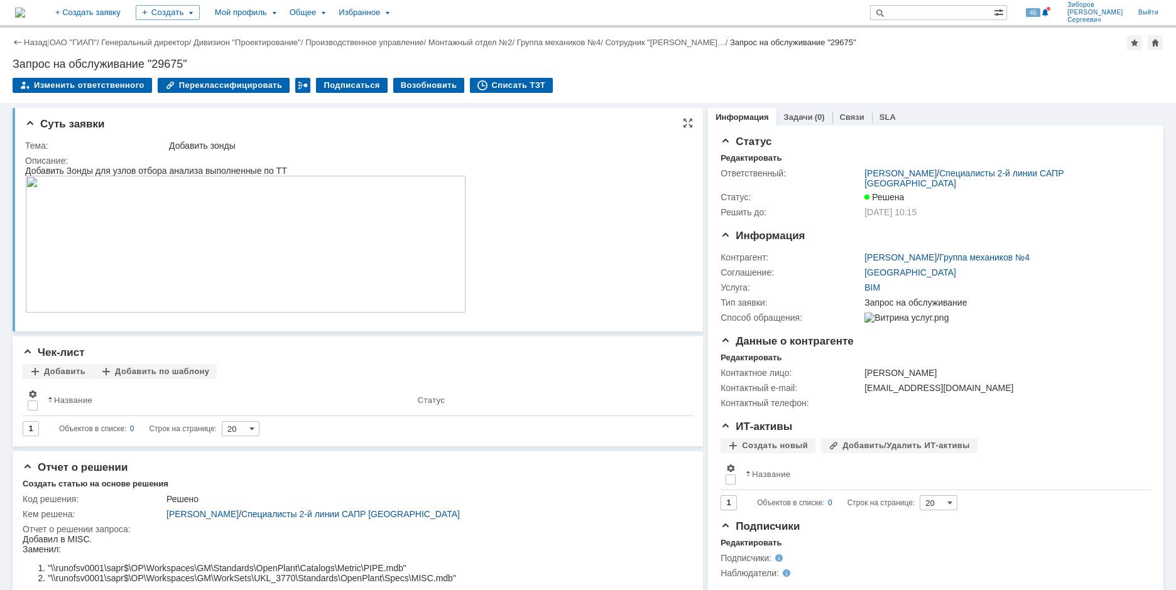
click at [400, 252] on img at bounding box center [245, 244] width 441 height 137
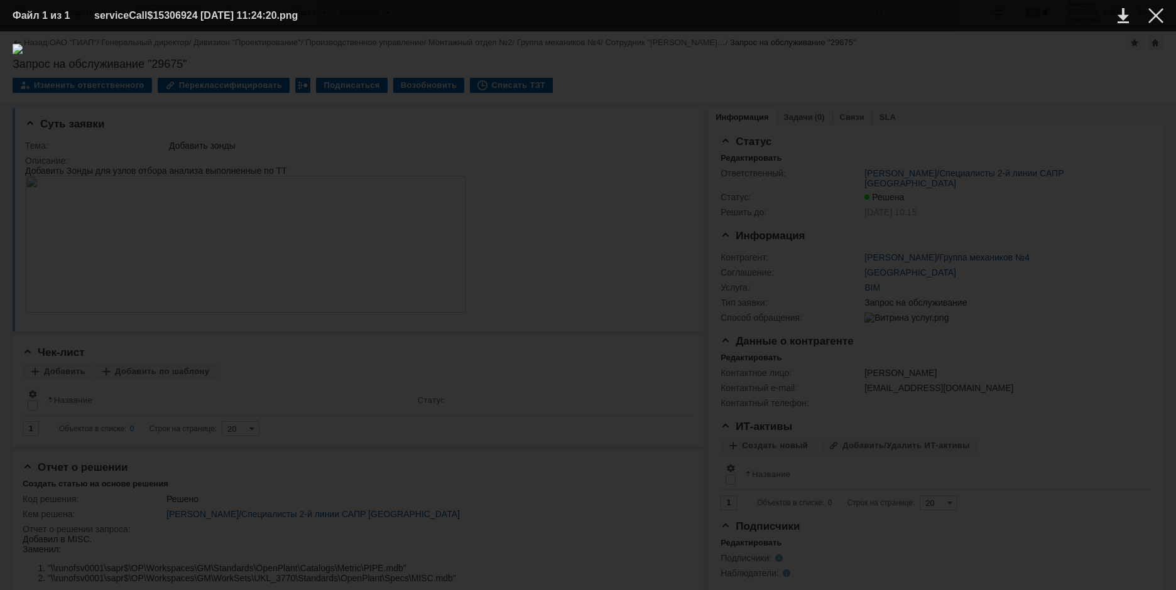
click at [866, 311] on img at bounding box center [588, 311] width 1150 height 534
click at [1159, 18] on div at bounding box center [1155, 15] width 15 height 15
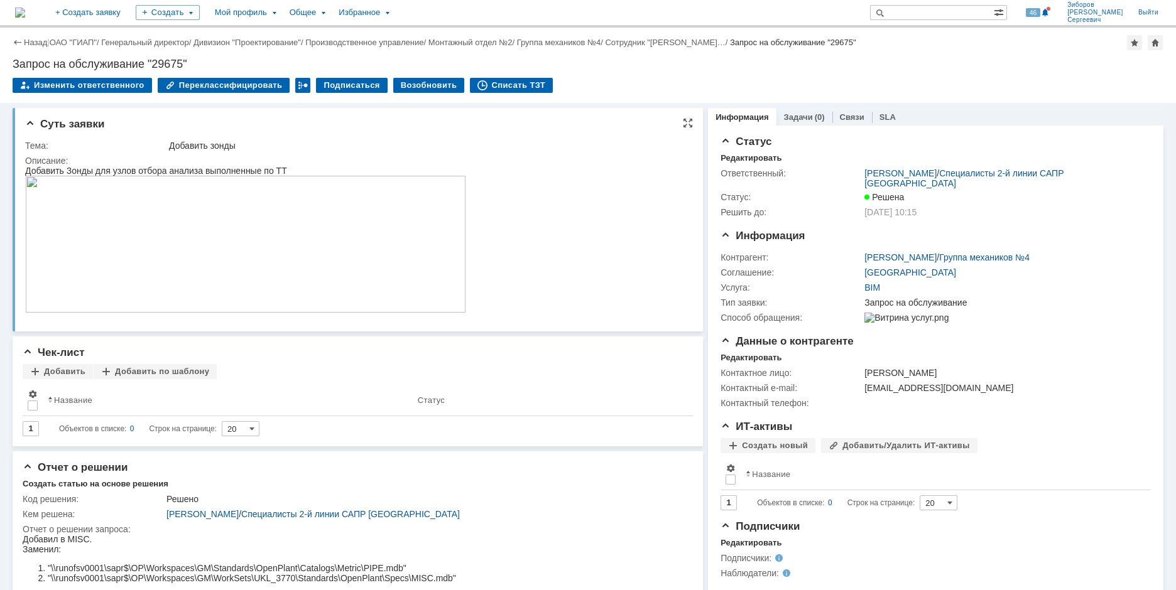
click at [343, 278] on img at bounding box center [245, 244] width 441 height 137
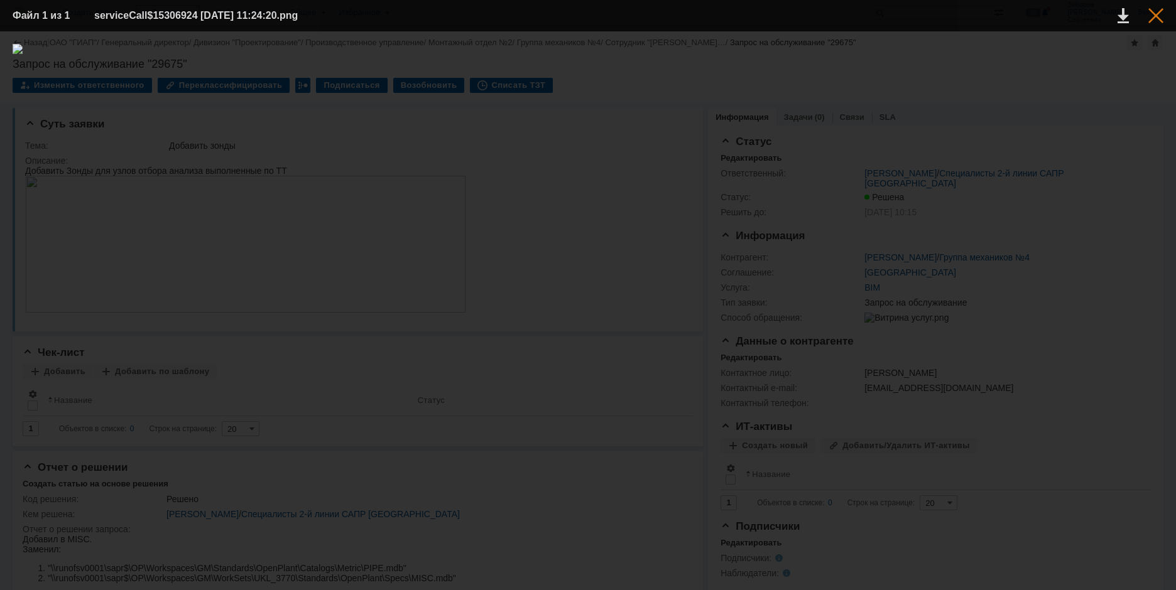
click at [1155, 21] on div at bounding box center [1155, 15] width 15 height 15
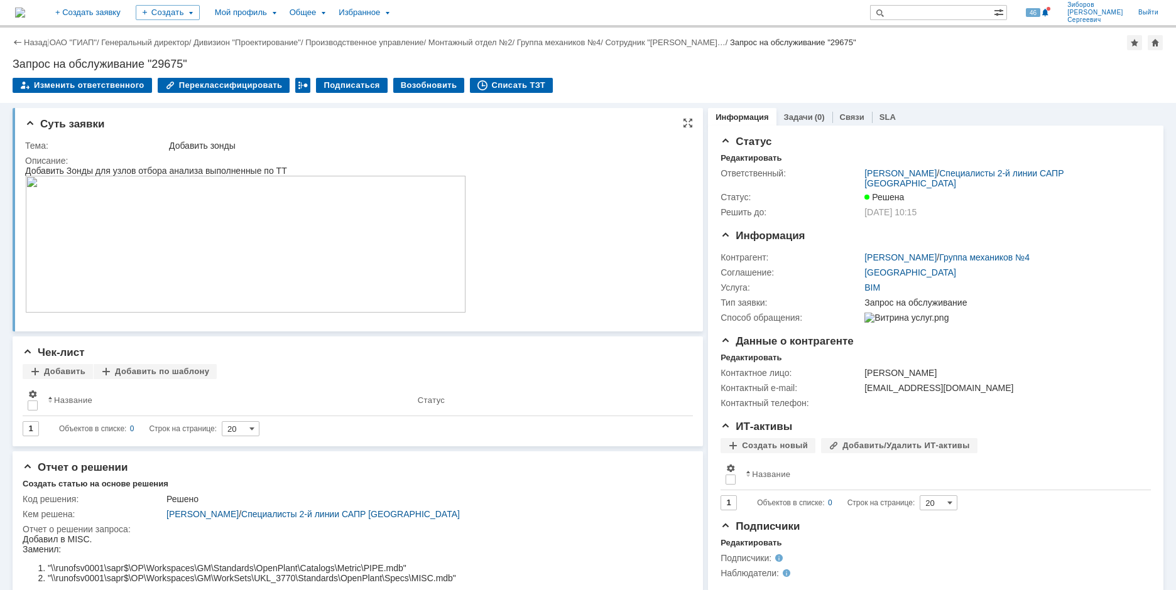
click at [389, 248] on img at bounding box center [245, 244] width 441 height 137
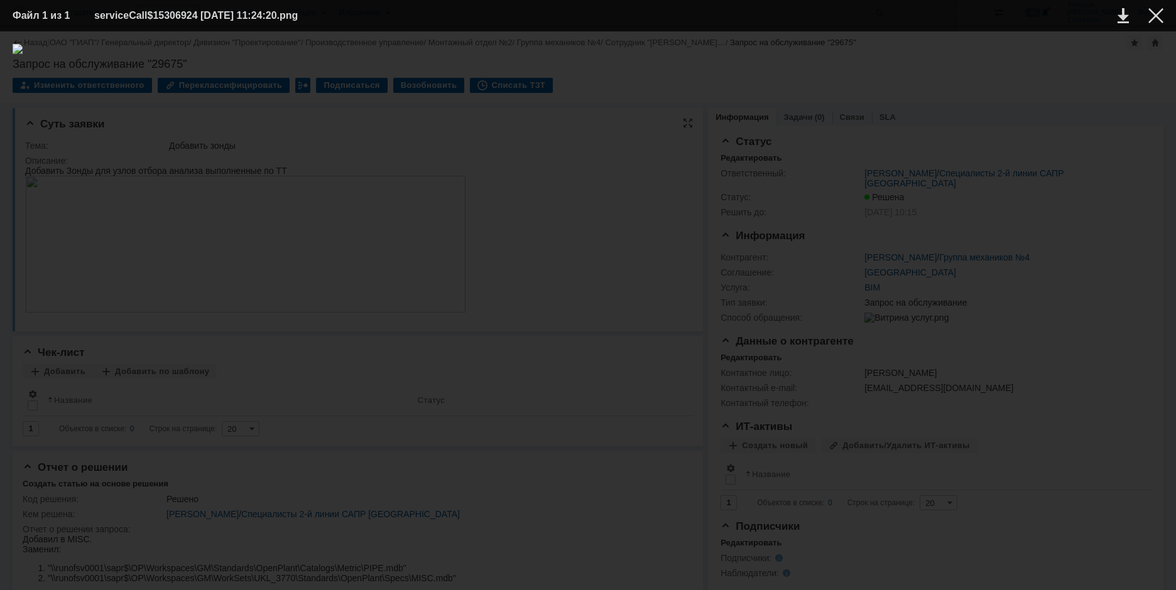
click at [389, 248] on img at bounding box center [588, 311] width 1150 height 534
click at [1025, 289] on img at bounding box center [588, 311] width 1150 height 534
click at [1164, 16] on table "Файл 1 из 1 serviceCall$15306924 [DATE] 11:24:20.png" at bounding box center [588, 15] width 1176 height 31
click at [1157, 18] on div at bounding box center [1155, 15] width 15 height 15
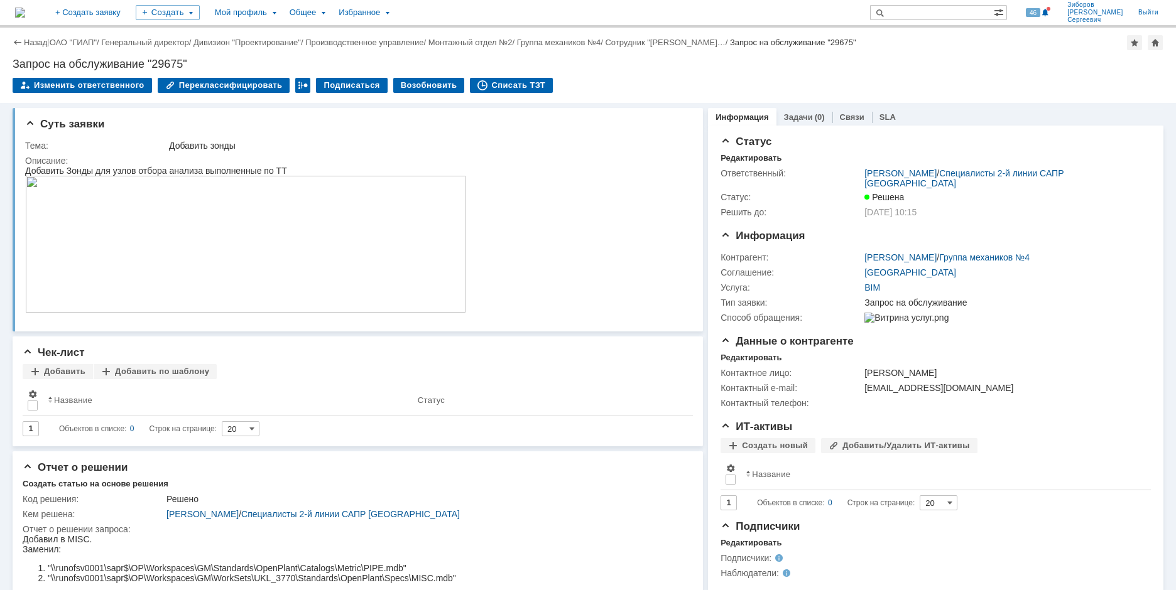
click at [25, 8] on img at bounding box center [20, 13] width 10 height 10
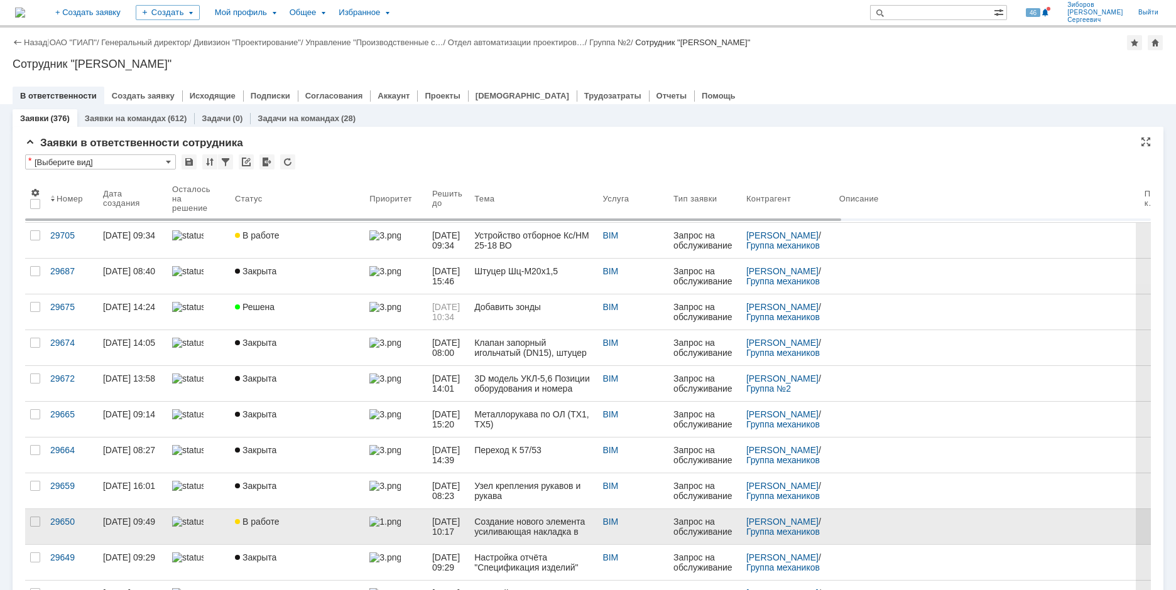
click at [262, 517] on span "В работе" at bounding box center [257, 522] width 44 height 10
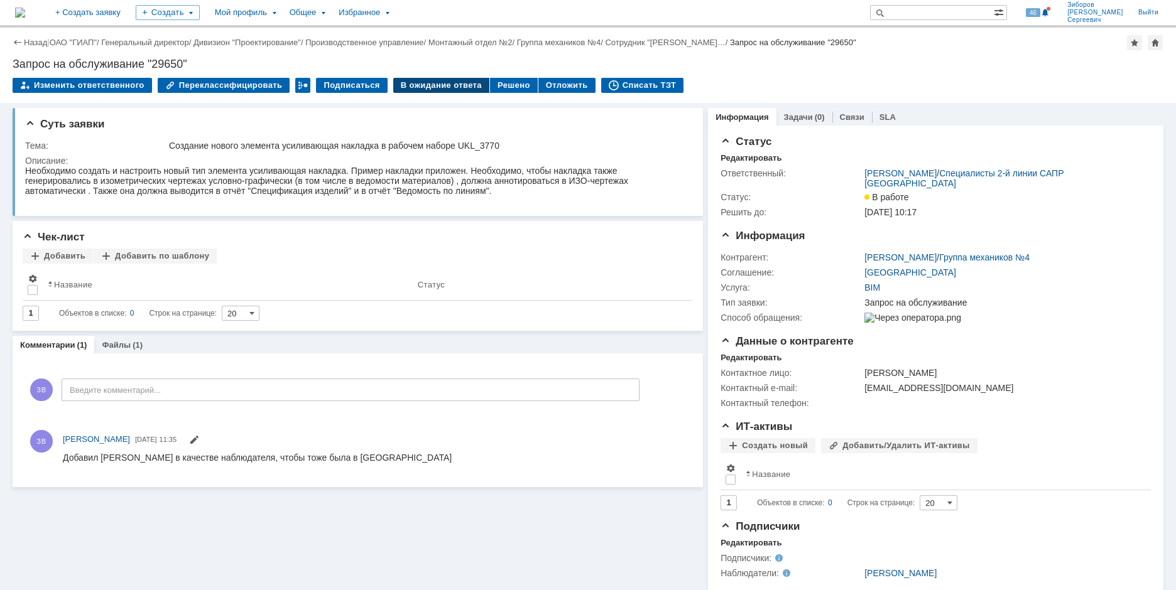
click at [438, 85] on div "В ожидание ответа" at bounding box center [441, 85] width 96 height 15
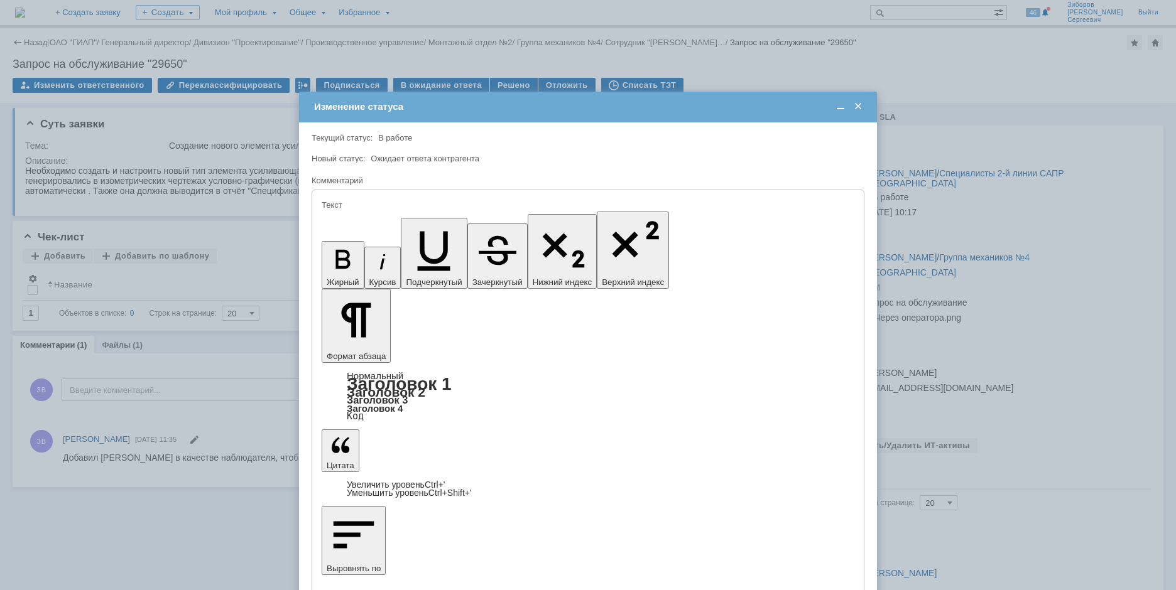
copy div "AS13T"
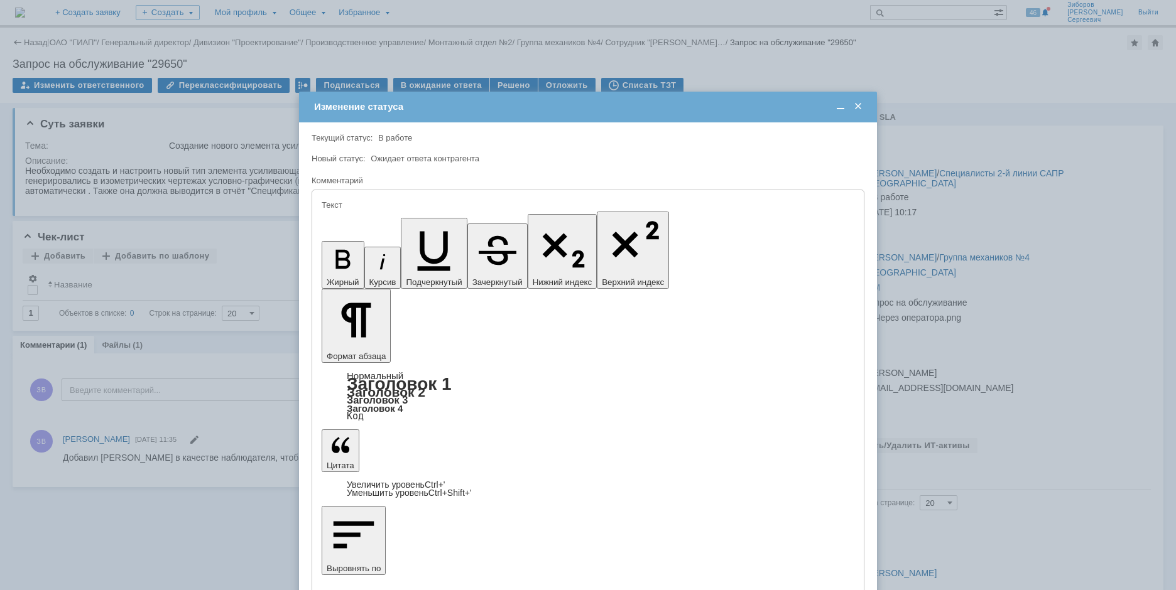
drag, startPoint x: 554, startPoint y: 3493, endPoint x: 580, endPoint y: 3495, distance: 25.2
copy div "AS13T"
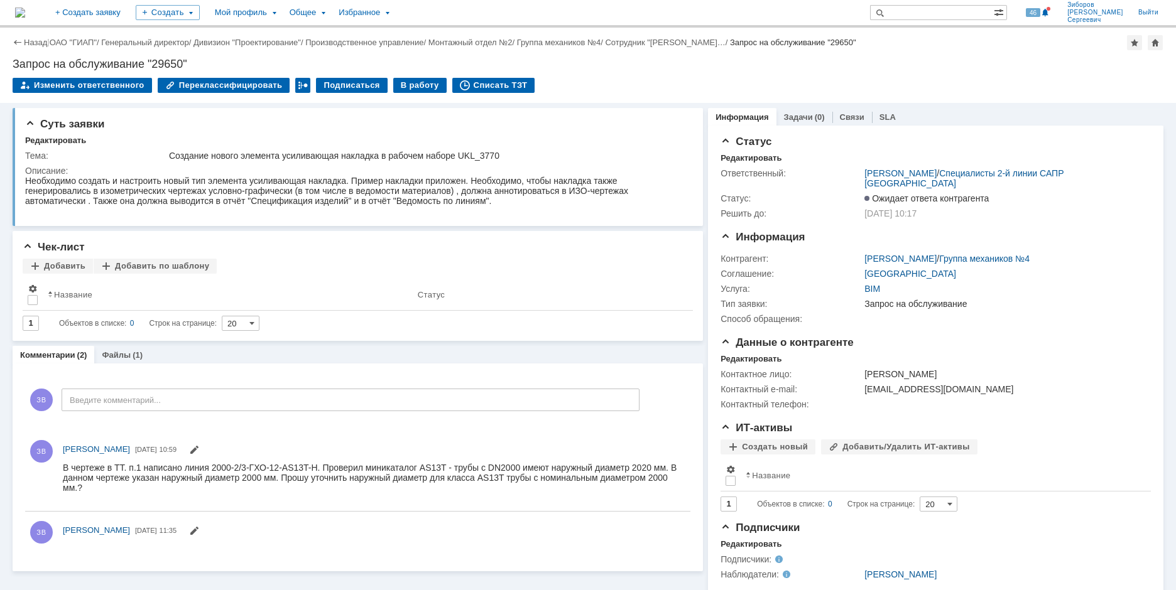
scroll to position [0, 0]
click at [25, 18] on img at bounding box center [20, 13] width 10 height 10
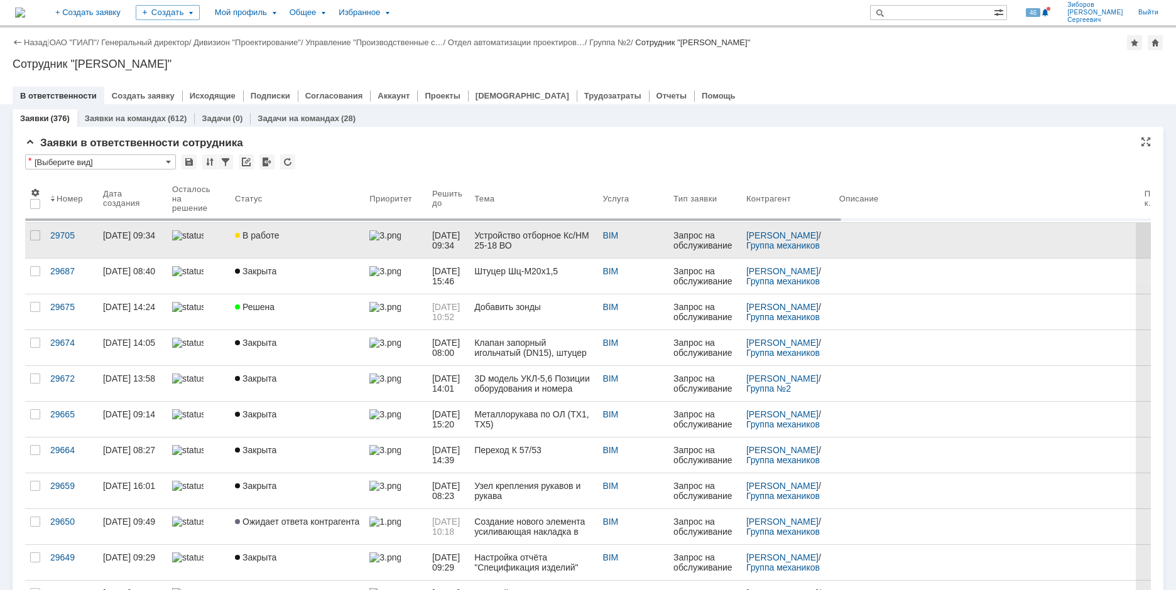
click at [278, 244] on link "В работе" at bounding box center [297, 240] width 134 height 35
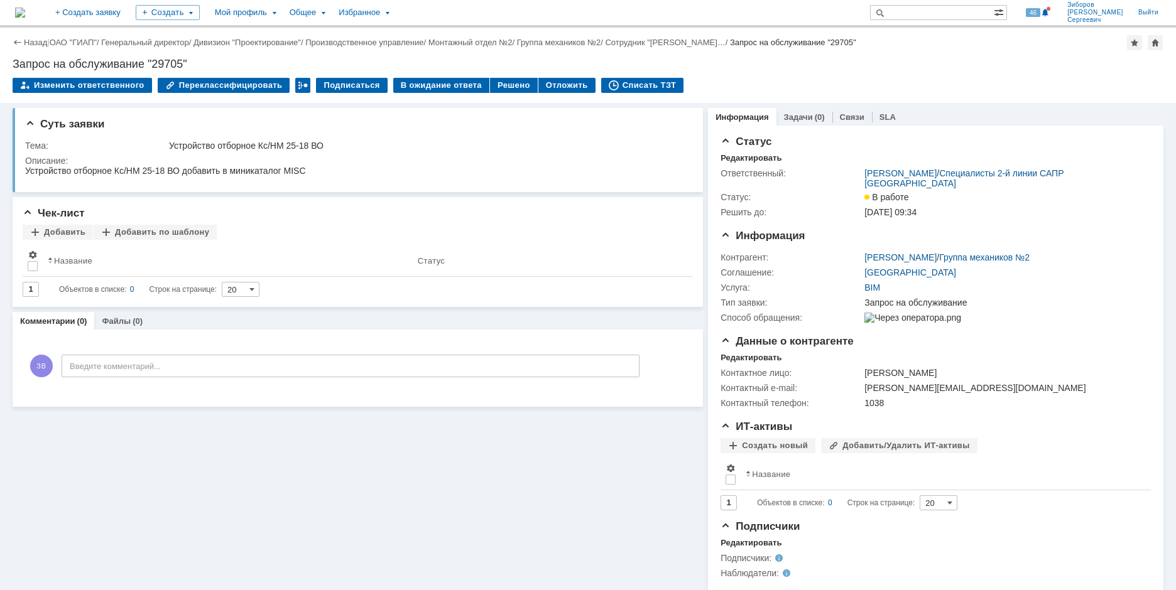
click at [25, 8] on img at bounding box center [20, 13] width 10 height 10
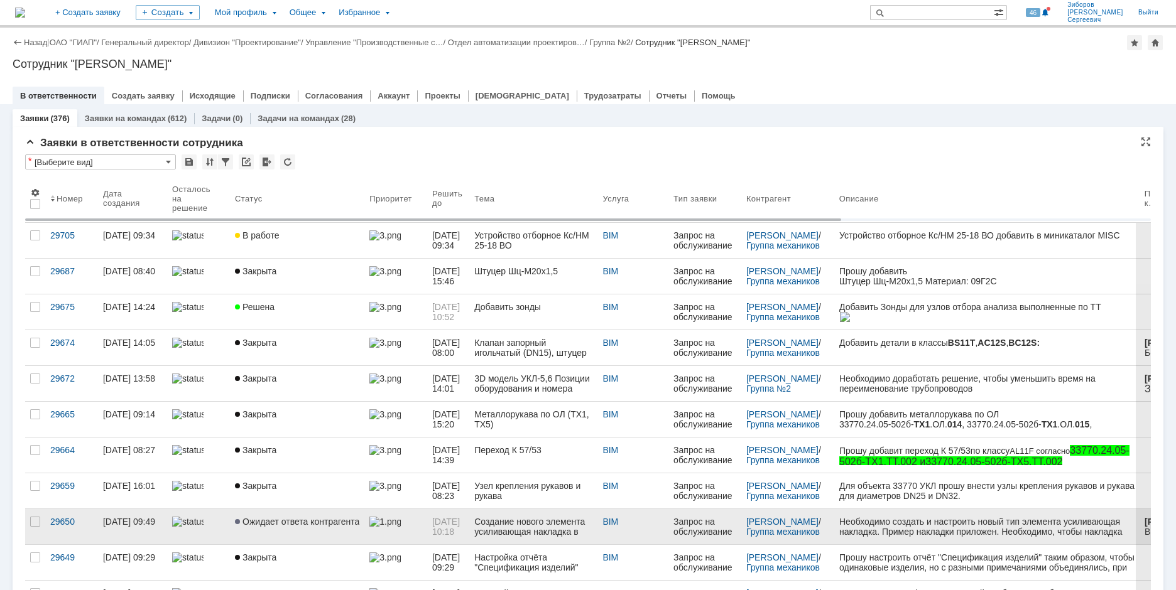
click at [293, 515] on link "Ожидает ответа контрагента" at bounding box center [297, 526] width 134 height 35
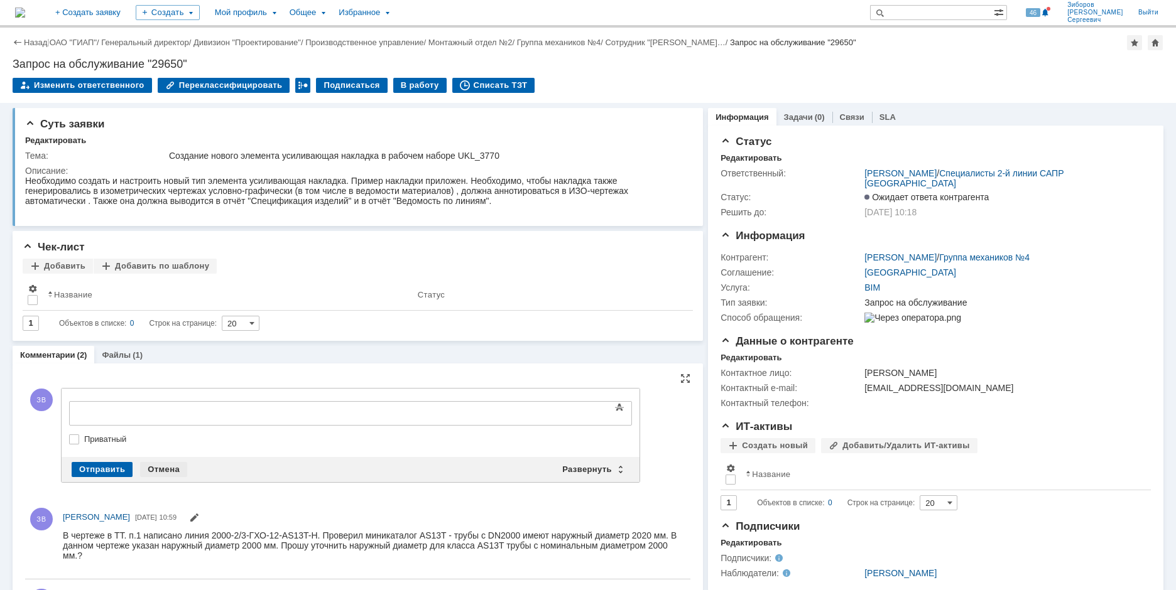
click at [166, 464] on div "Отмена" at bounding box center [163, 469] width 47 height 15
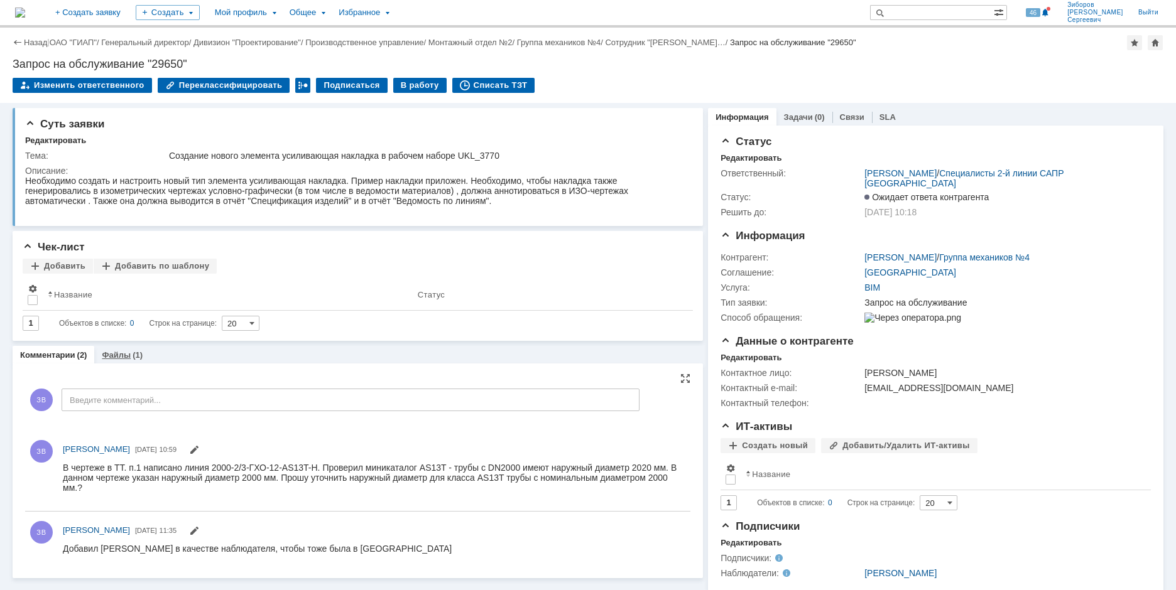
click at [126, 359] on link "Файлы" at bounding box center [116, 354] width 29 height 9
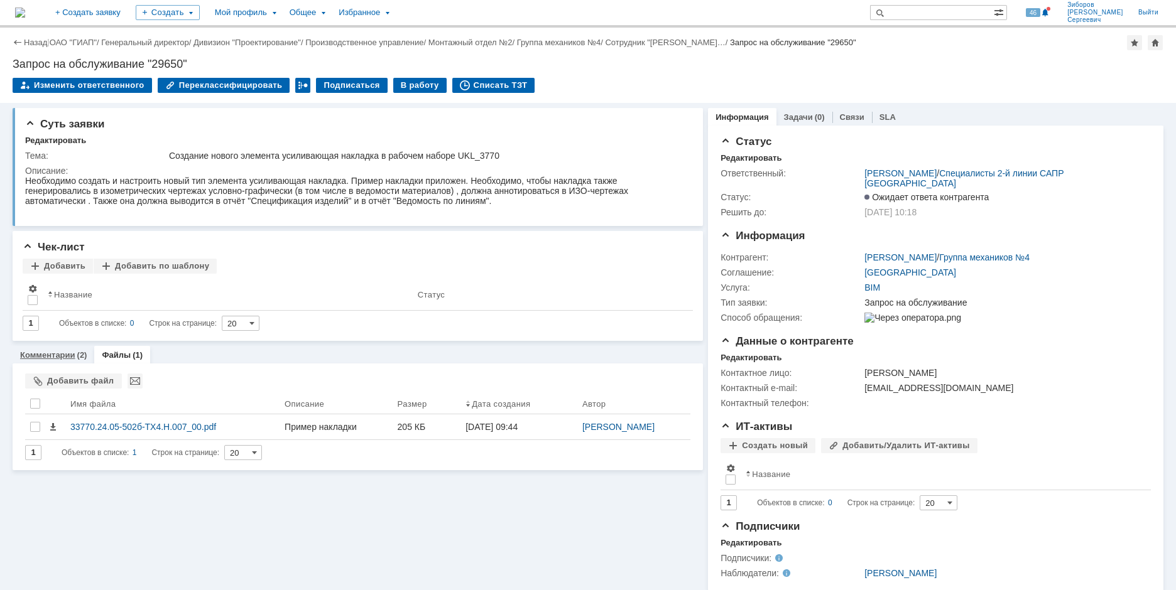
click at [53, 357] on link "Комментарии" at bounding box center [47, 354] width 55 height 9
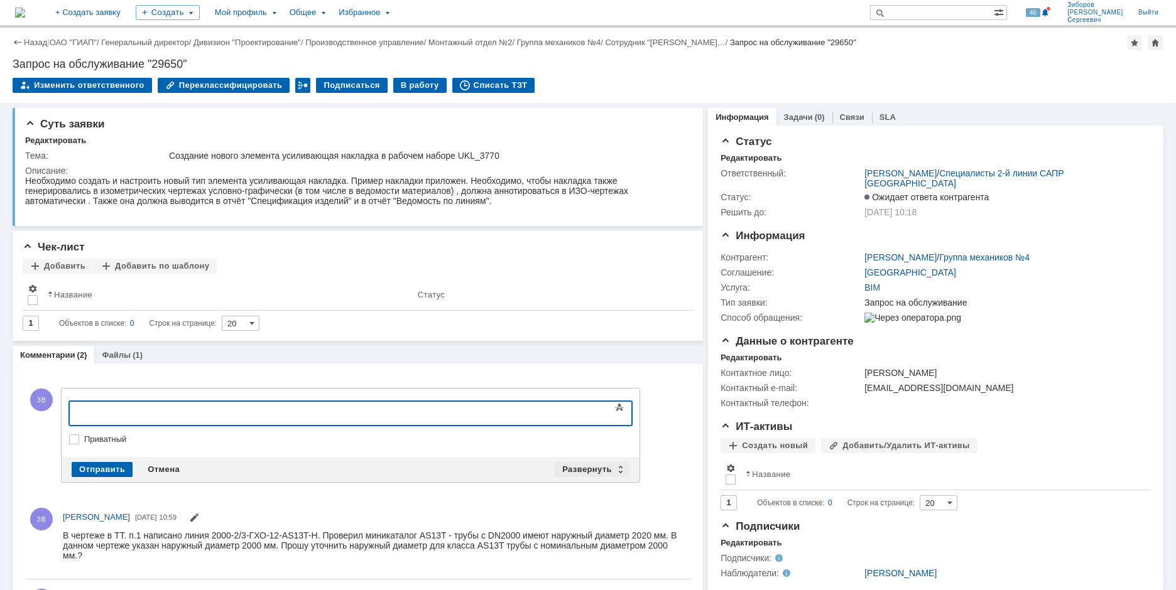
click at [587, 464] on div "Развернуть" at bounding box center [591, 469] width 75 height 15
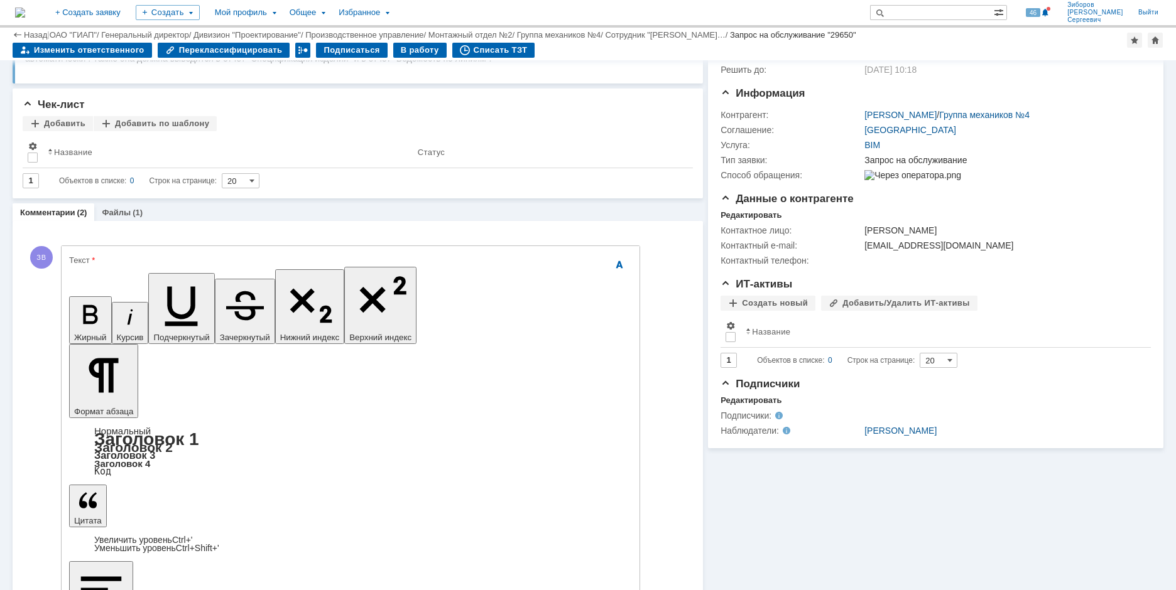
scroll to position [188, 0]
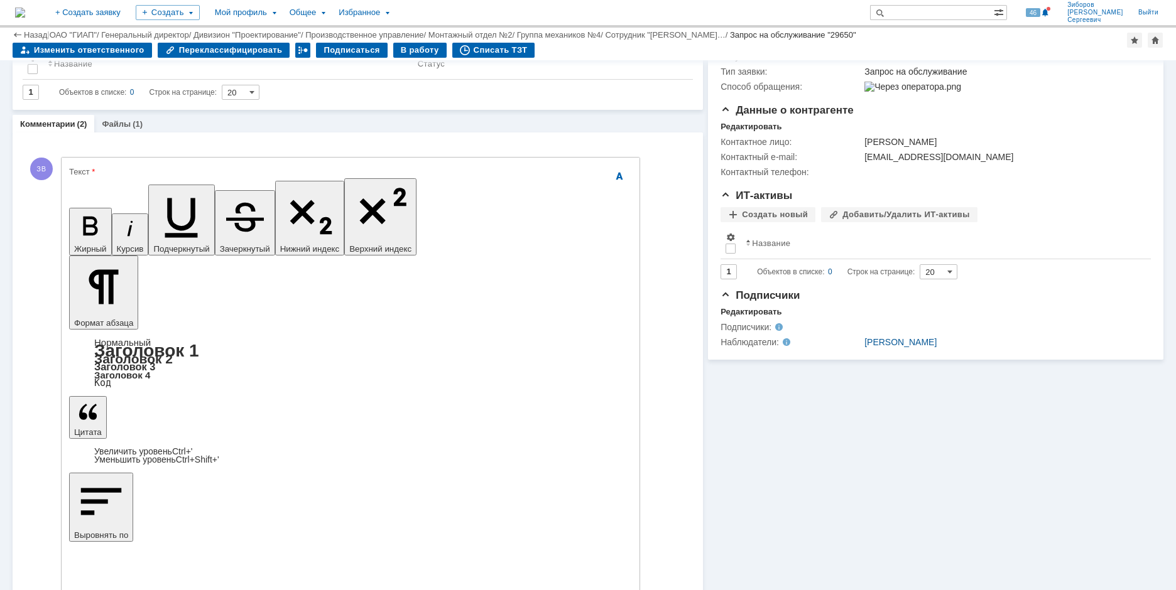
click at [751, 347] on div "Наблюдатели:" at bounding box center [783, 342] width 126 height 10
click at [751, 317] on div "Редактировать" at bounding box center [750, 312] width 61 height 10
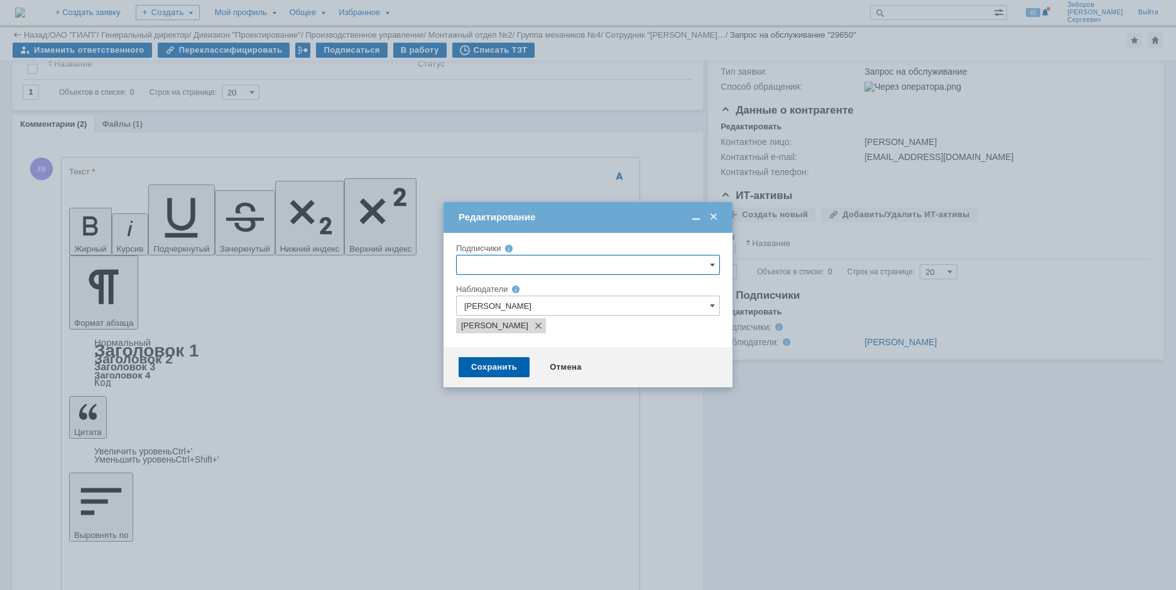
click at [617, 305] on input "[PERSON_NAME]" at bounding box center [588, 306] width 264 height 20
click at [570, 462] on span at bounding box center [570, 460] width 0 height 6
click at [560, 462] on input "[PERSON_NAME]" at bounding box center [560, 462] width 8 height 8
type input "[PERSON_NAME], [PERSON_NAME]"
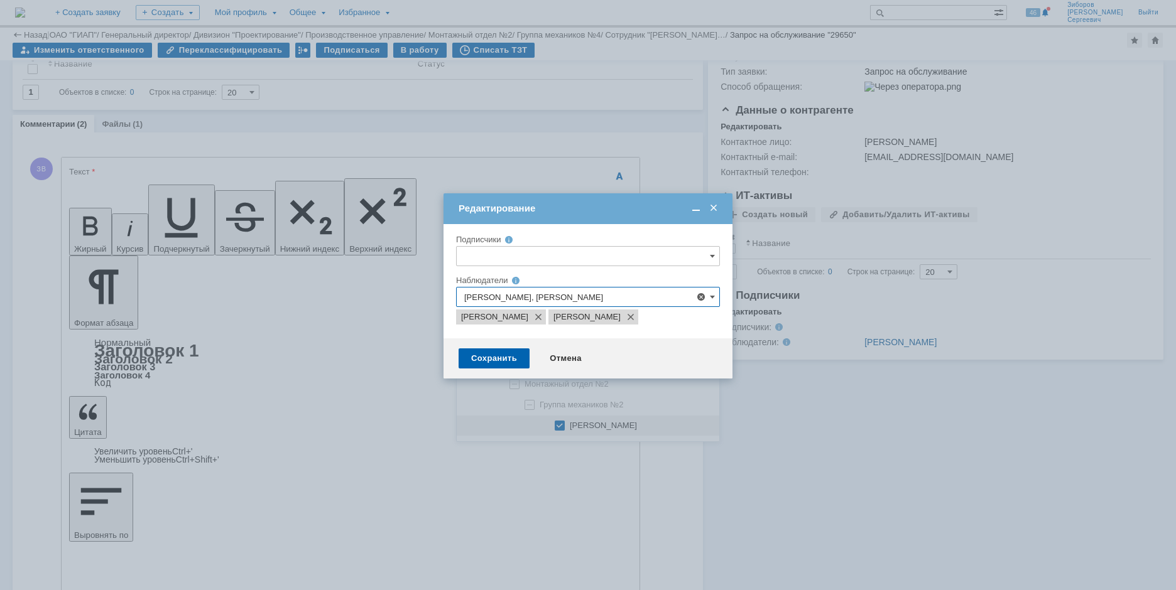
click at [860, 457] on div at bounding box center [588, 295] width 1176 height 590
click at [509, 369] on div "Сохранить" at bounding box center [493, 359] width 71 height 20
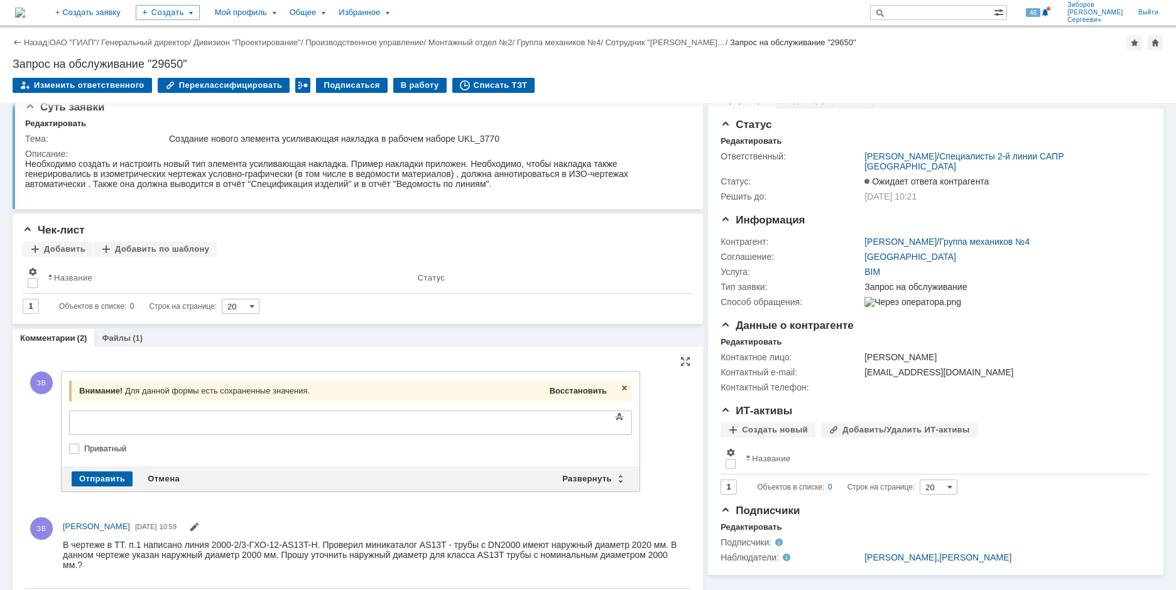
click at [581, 393] on span "Восстановить" at bounding box center [577, 390] width 57 height 9
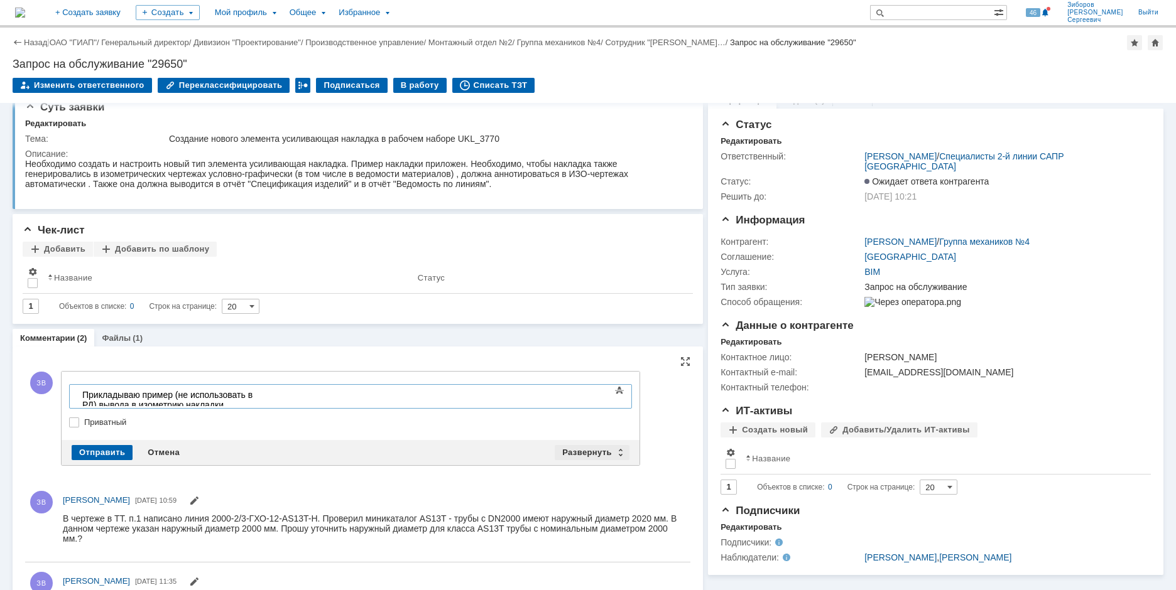
click at [575, 445] on div "Развернуть" at bounding box center [591, 452] width 75 height 15
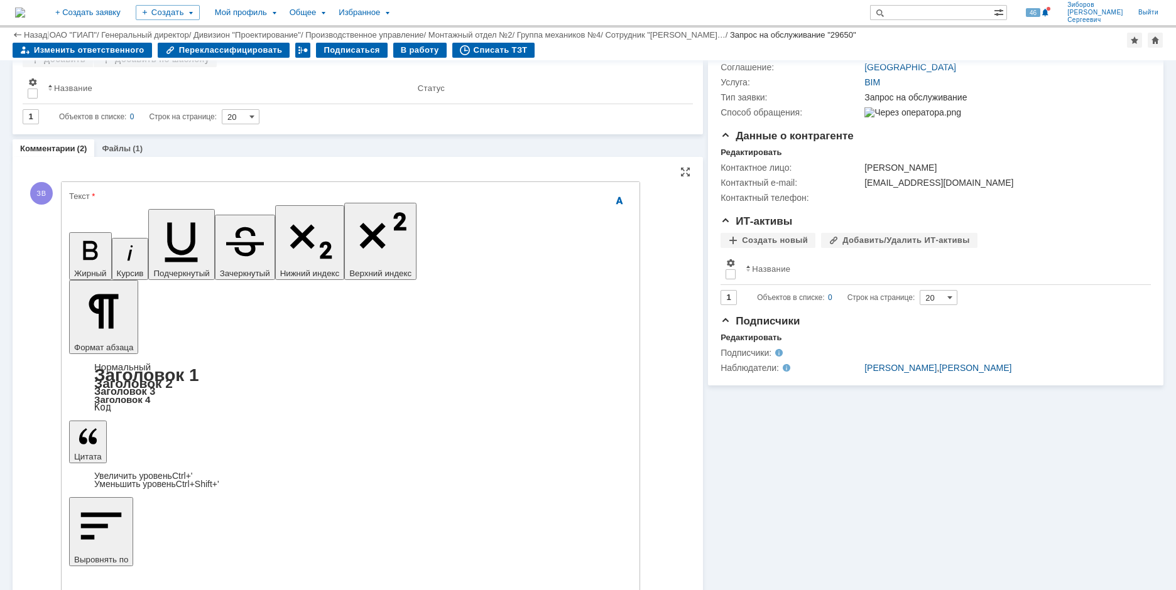
scroll to position [143, 0]
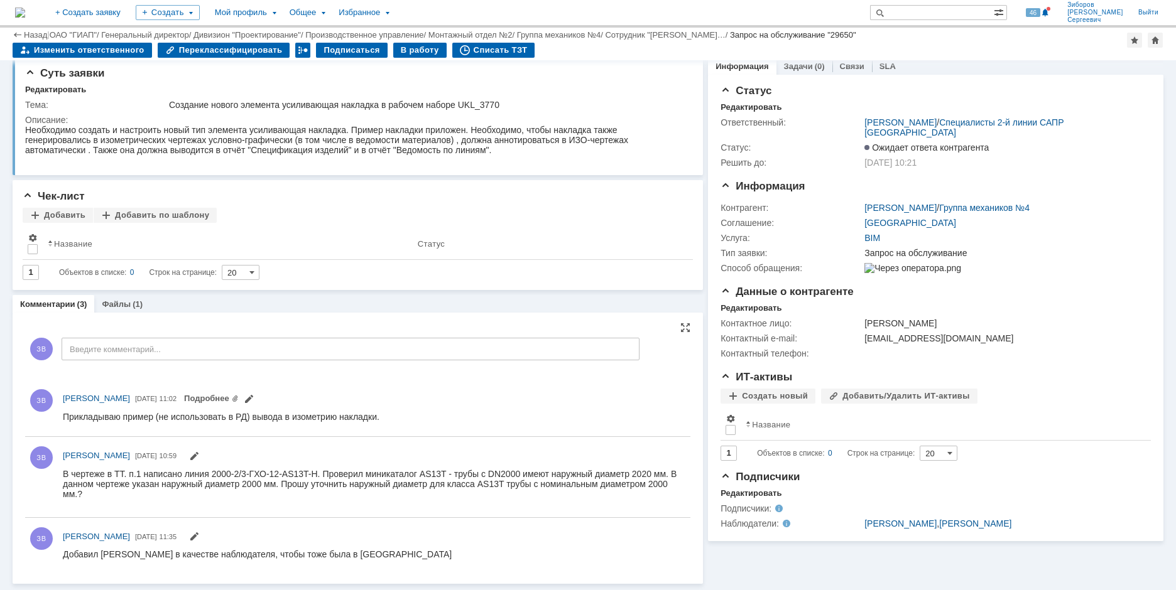
scroll to position [8, 0]
click at [239, 398] on link "Подробнее" at bounding box center [211, 398] width 55 height 9
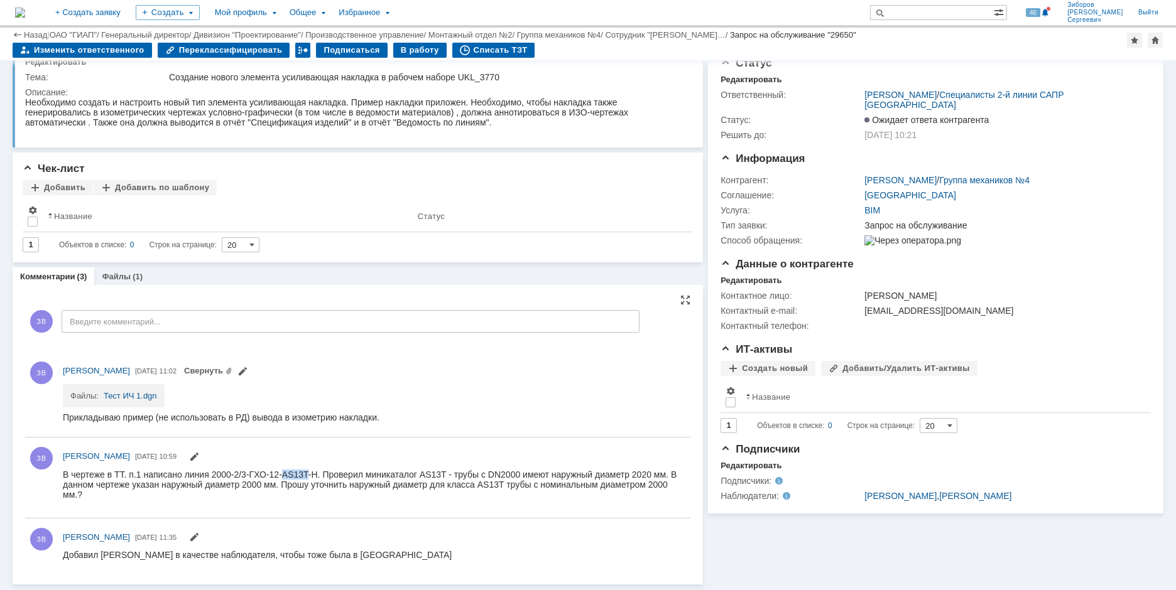
drag, startPoint x: 281, startPoint y: 476, endPoint x: 306, endPoint y: 471, distance: 26.2
click at [306, 471] on div "В чертеже в ТТ. п.1 написано линия 2000-2/3-ГХО-12-AS13T-H. Проверил миникатало…" at bounding box center [371, 484] width 616 height 30
click at [416, 421] on html "Прикладываю пример (не использовать в РД) вывода в изометрию накладки." at bounding box center [371, 417] width 616 height 11
click at [277, 416] on div "Прикладываю пример (не использовать в РД) вывода в изометрию накладки." at bounding box center [221, 417] width 316 height 10
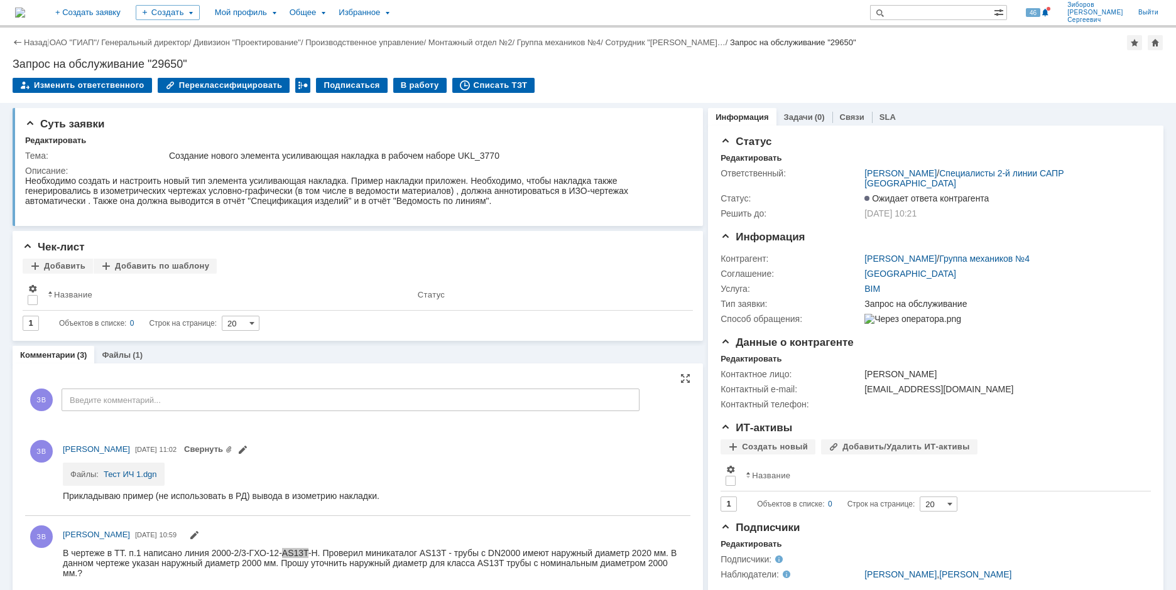
click at [362, 578] on div "Close" at bounding box center [371, 578] width 616 height 0
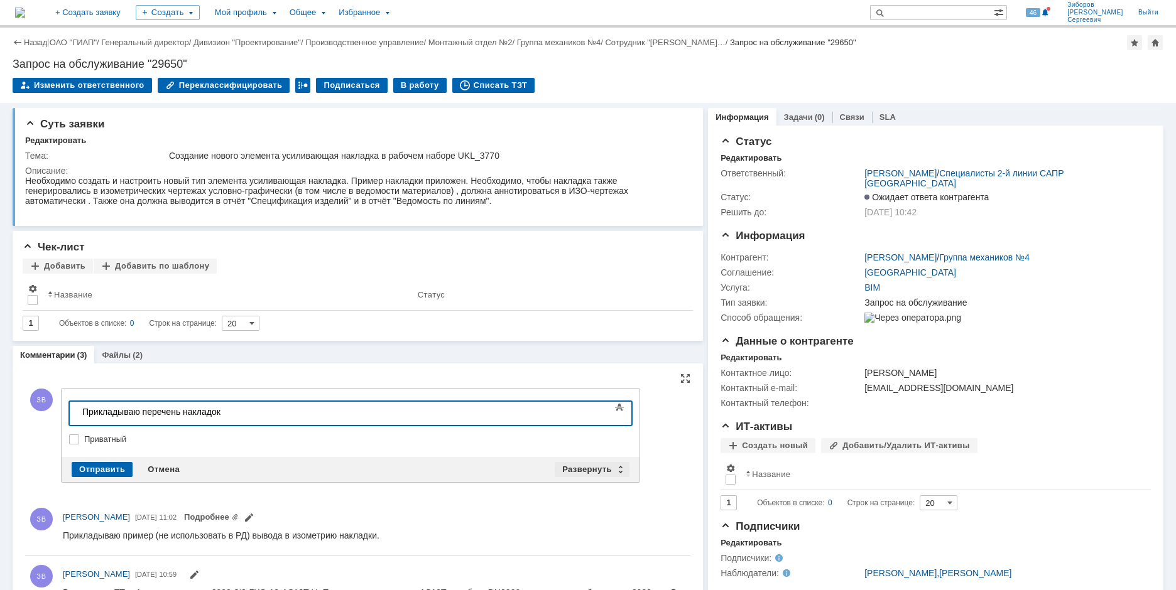
click at [588, 470] on div "Развернуть" at bounding box center [591, 469] width 75 height 15
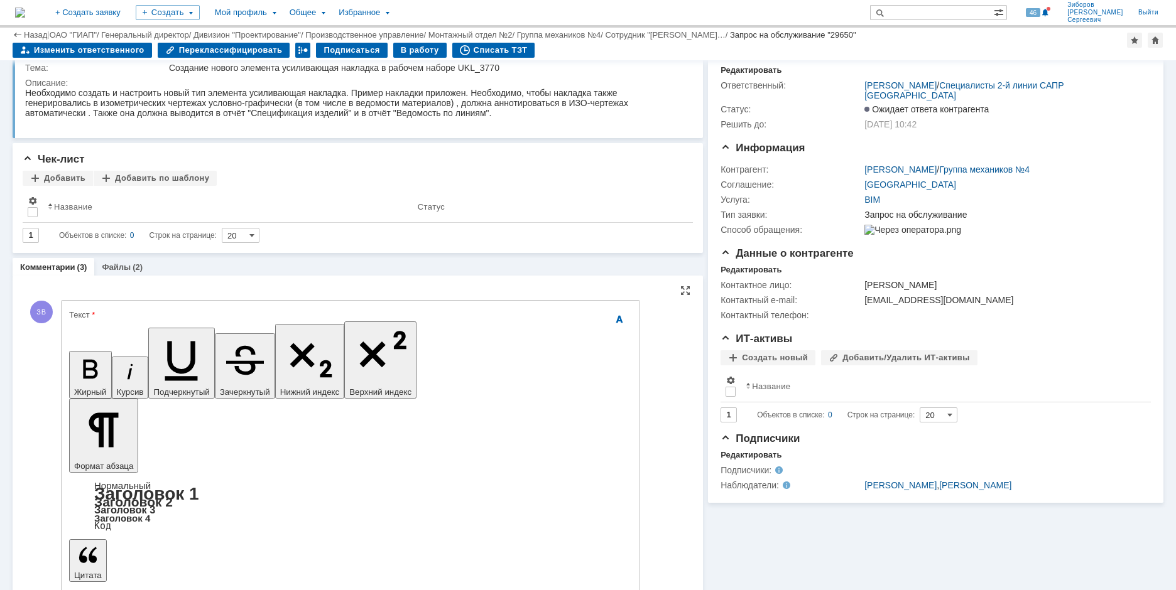
scroll to position [63, 0]
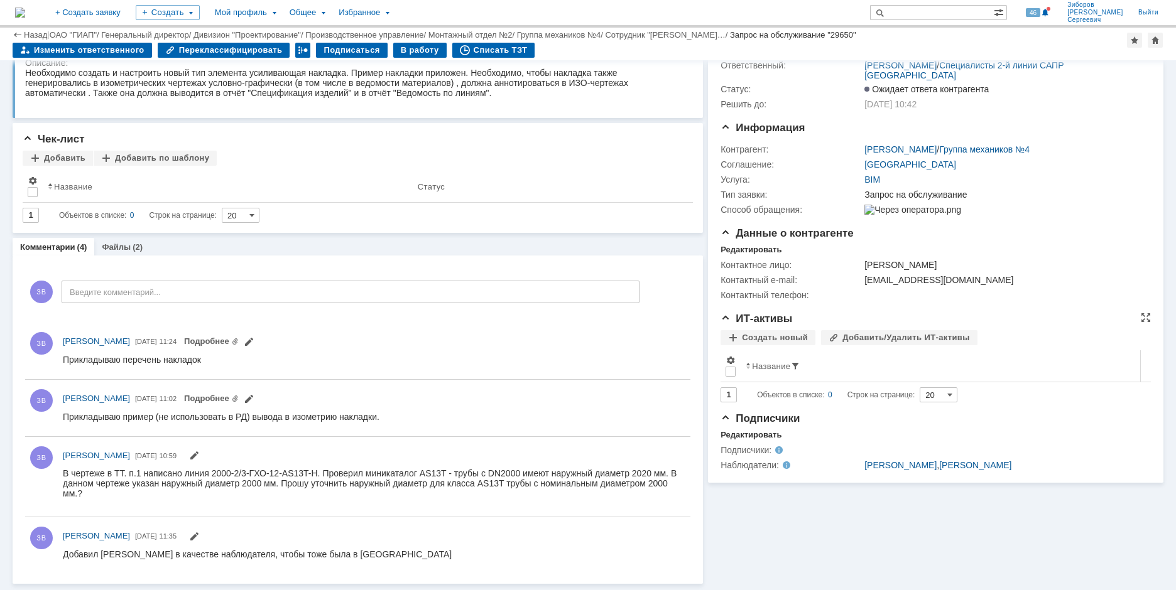
scroll to position [65, 0]
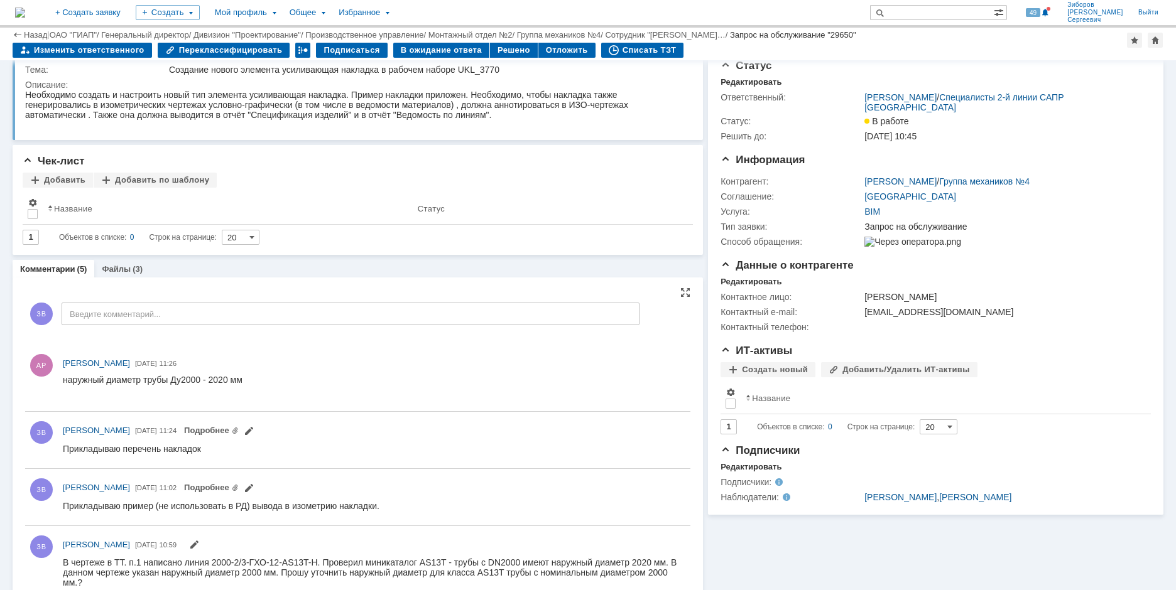
scroll to position [63, 0]
